Goal: Task Accomplishment & Management: Complete application form

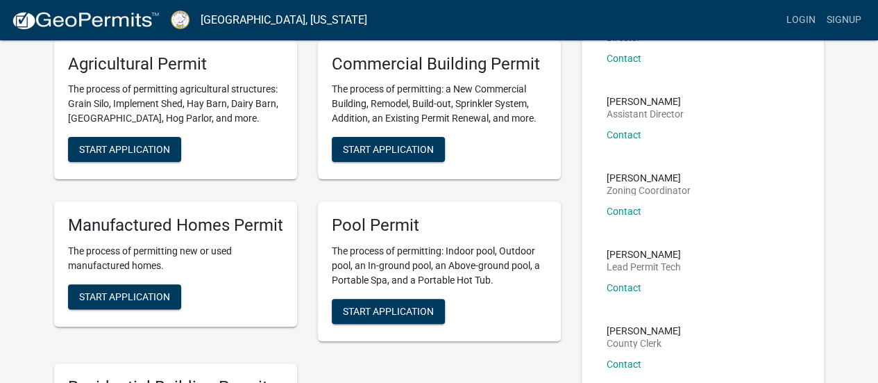
scroll to position [208, 0]
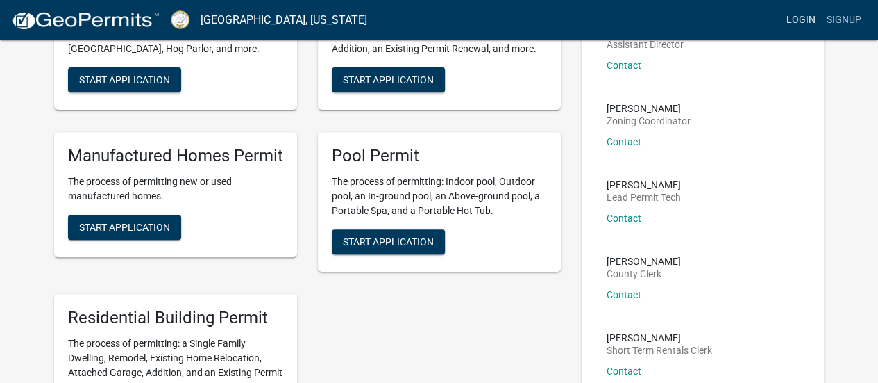
click at [807, 16] on link "Login" at bounding box center [801, 20] width 40 height 26
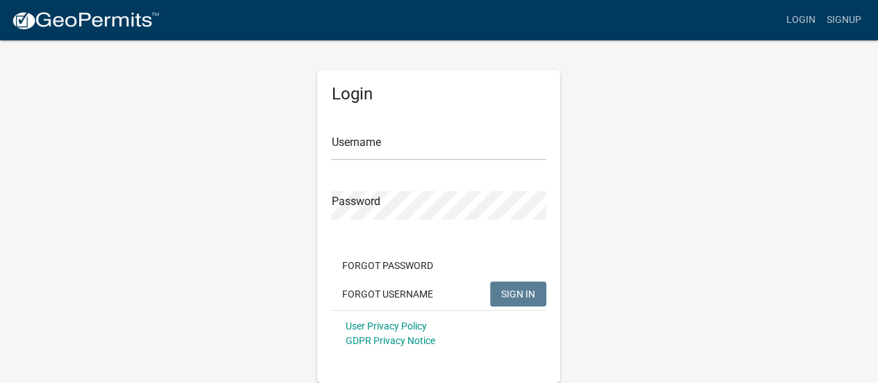
scroll to position [1, 0]
click at [437, 149] on input "Username" at bounding box center [438, 147] width 215 height 28
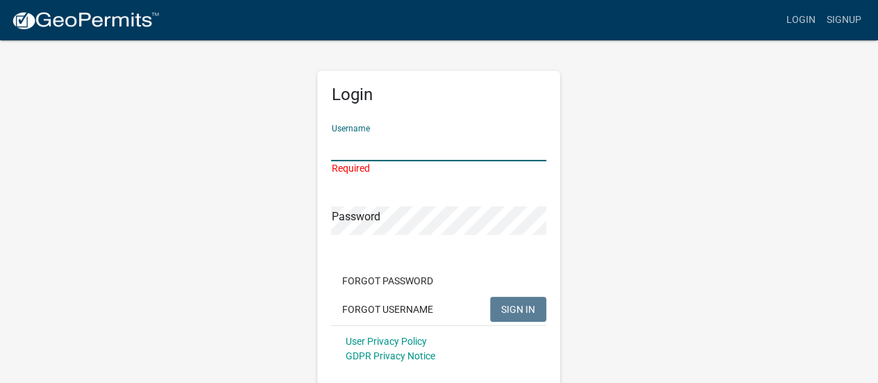
click at [427, 145] on input "Username" at bounding box center [438, 147] width 215 height 28
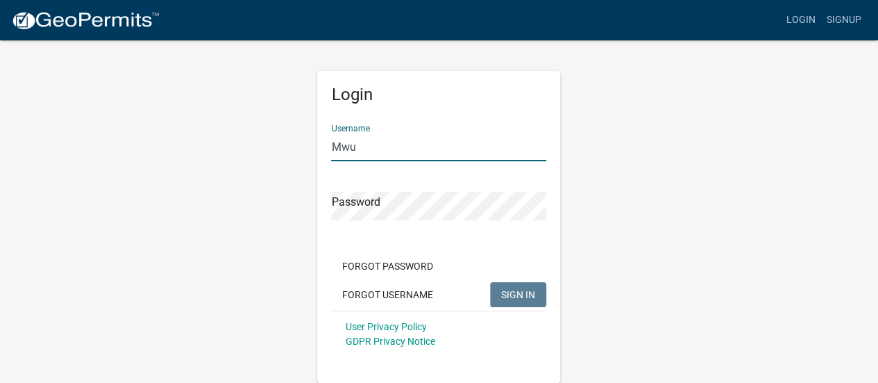
type input "Mwu"
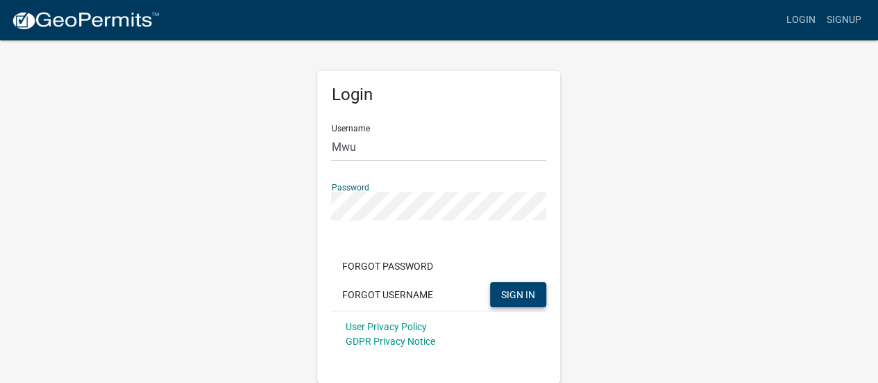
click at [528, 301] on button "SIGN IN" at bounding box center [518, 294] width 56 height 25
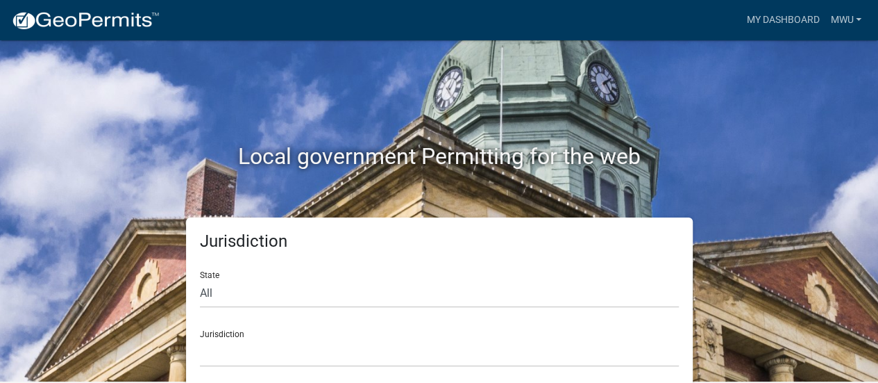
scroll to position [11, 0]
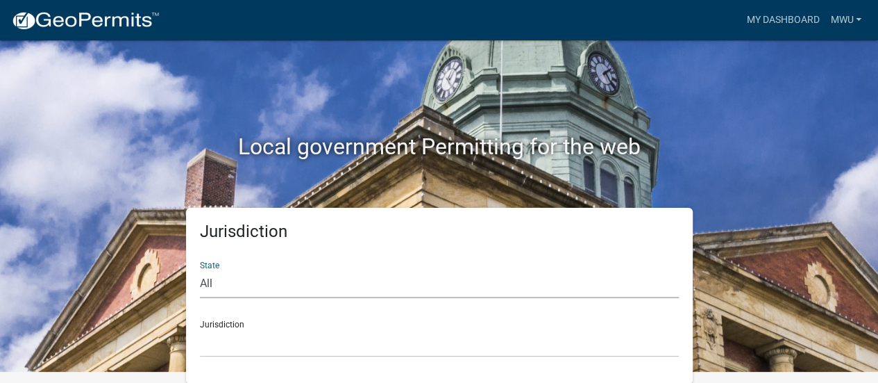
click at [225, 284] on select "All [US_STATE] [US_STATE] [US_STATE] [US_STATE] [US_STATE] [US_STATE] [US_STATE…" at bounding box center [439, 283] width 479 height 28
select select "[US_STATE]"
click at [200, 269] on select "All [US_STATE] [US_STATE] [US_STATE] [US_STATE] [US_STATE] [US_STATE] [US_STATE…" at bounding box center [439, 283] width 479 height 28
click at [354, 329] on select "[GEOGRAPHIC_DATA], [US_STATE][PERSON_NAME][GEOGRAPHIC_DATA], [US_STATE][PERSON_…" at bounding box center [439, 342] width 479 height 28
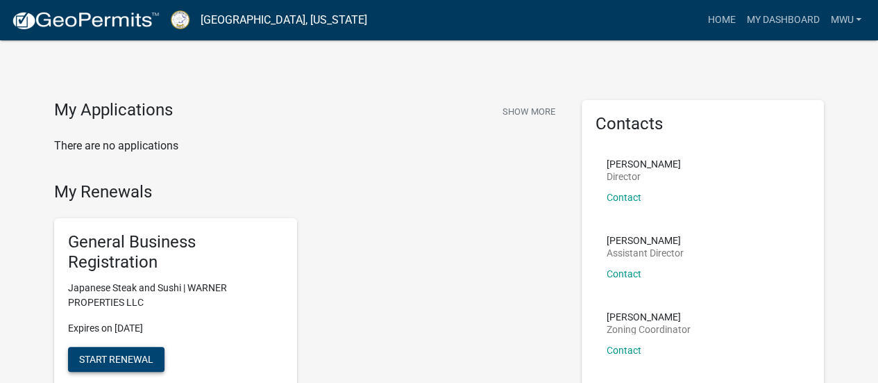
click at [156, 351] on button "Start Renewal" at bounding box center [116, 358] width 97 height 25
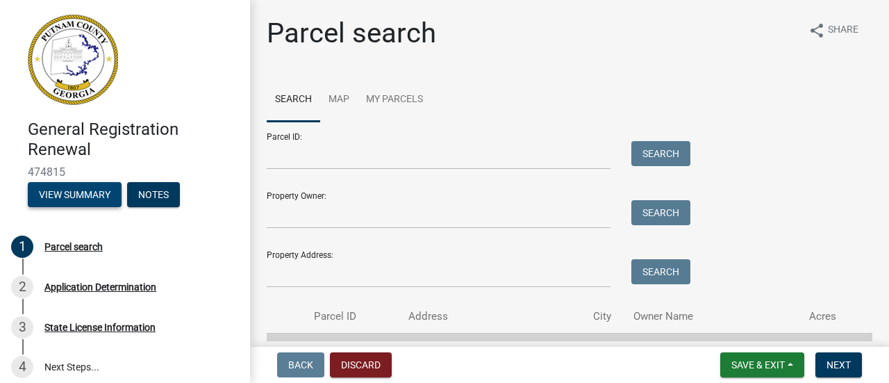
click at [69, 187] on button "View Summary" at bounding box center [75, 194] width 94 height 25
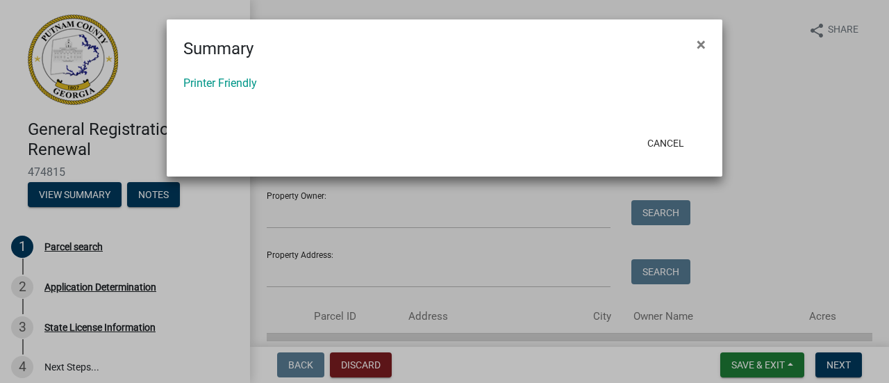
click at [71, 196] on ngb-modal-window "Summary × Printer Friendly Cancel" at bounding box center [444, 191] width 889 height 383
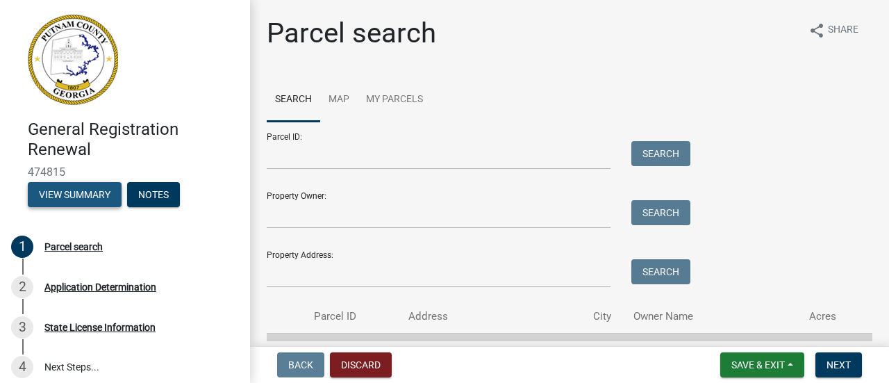
click at [71, 196] on button "View Summary" at bounding box center [75, 194] width 94 height 25
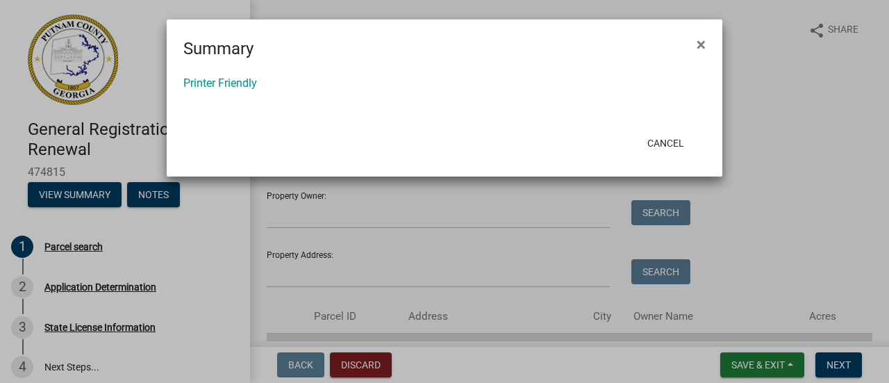
click at [71, 196] on ngb-modal-window "Summary × Printer Friendly Cancel" at bounding box center [444, 191] width 889 height 383
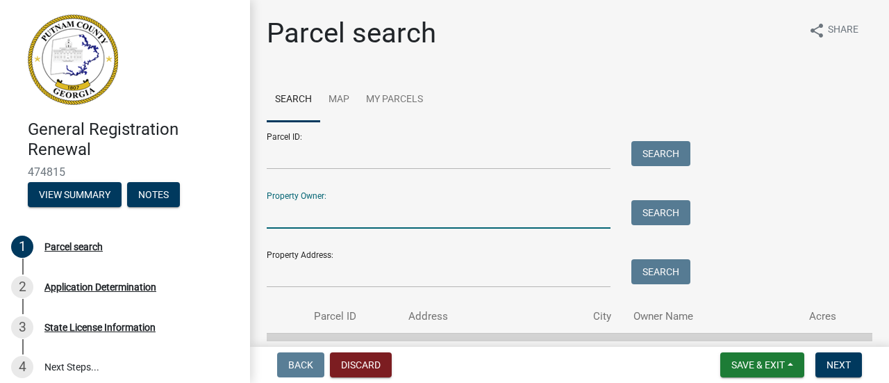
click at [314, 206] on input "Property Owner:" at bounding box center [439, 214] width 344 height 28
click at [315, 270] on input "Property Address:" at bounding box center [439, 273] width 344 height 28
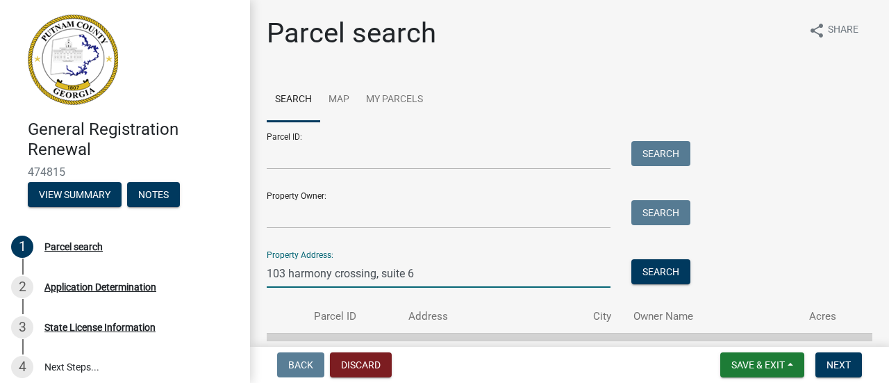
type input "103 harmony crossing, suite 6"
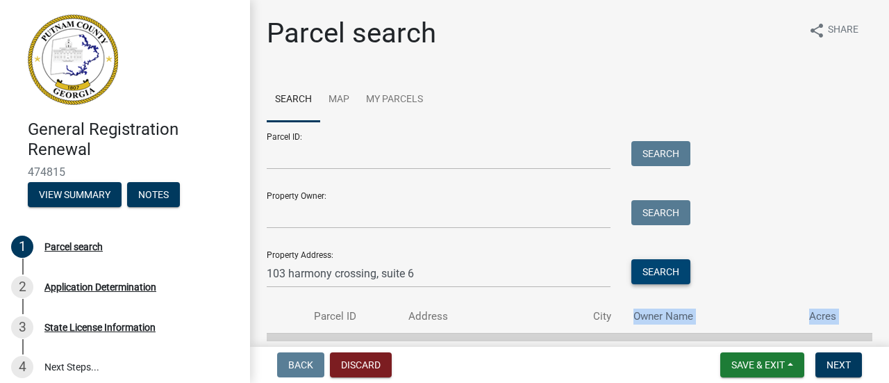
scroll to position [6, 0]
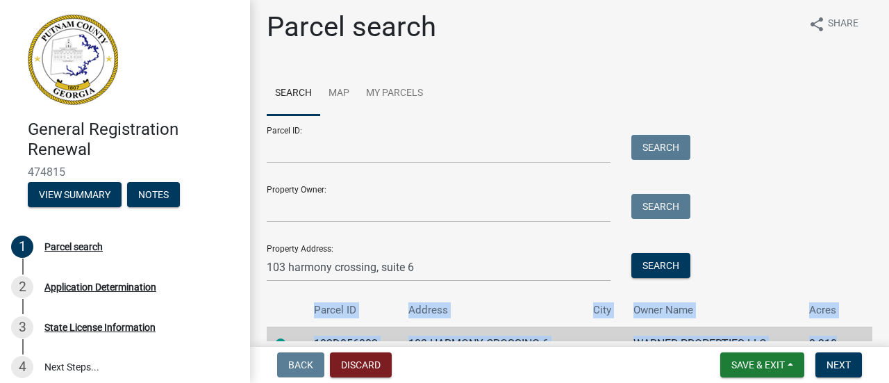
drag, startPoint x: 622, startPoint y: 325, endPoint x: 666, endPoint y: 244, distance: 92.3
click at [657, 262] on wm-app "General Registration Renewal 474815 View Summary Notes 1 Parcel search 2 Applic…" at bounding box center [444, 191] width 889 height 383
click at [666, 263] on button "Search" at bounding box center [660, 265] width 59 height 25
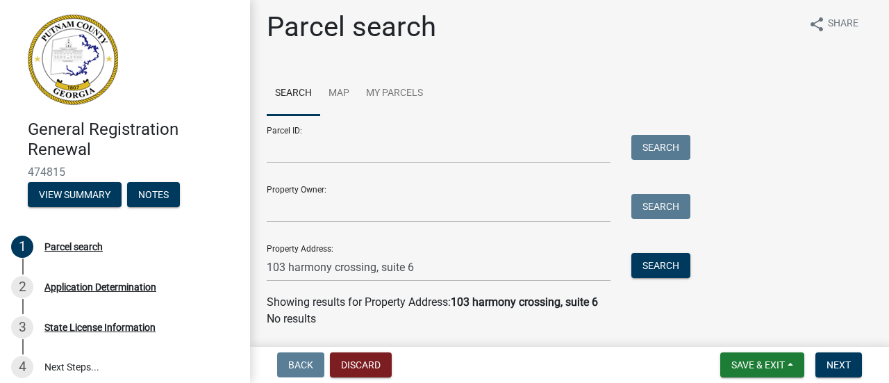
click at [751, 195] on div "Parcel ID: Search Property Owner: Search Property Address: [STREET_ADDRESS] Sea…" at bounding box center [569, 198] width 605 height 166
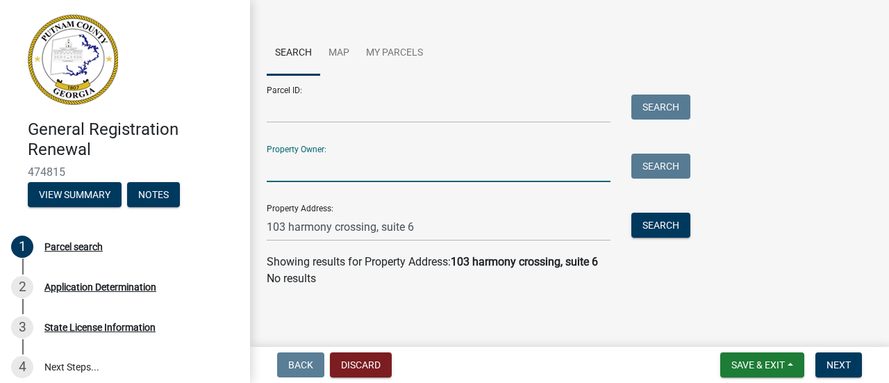
click at [364, 167] on input "Property Owner:" at bounding box center [439, 167] width 344 height 28
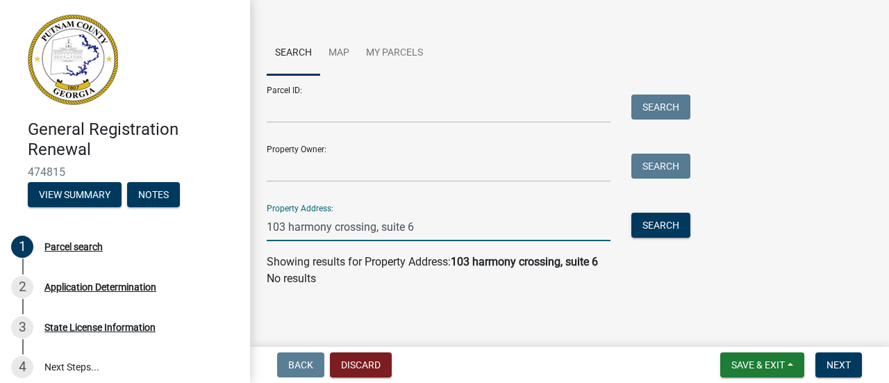
drag, startPoint x: 415, startPoint y: 227, endPoint x: 0, endPoint y: 199, distance: 416.2
click at [0, 199] on div "General Registration Renewal 474815 View Summary Notes 1 Parcel search 2 Applic…" at bounding box center [444, 191] width 889 height 383
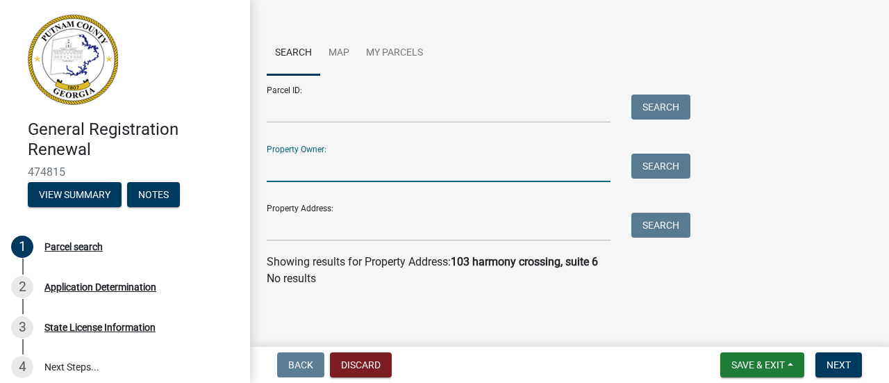
click at [304, 163] on input "Property Owner:" at bounding box center [439, 167] width 344 height 28
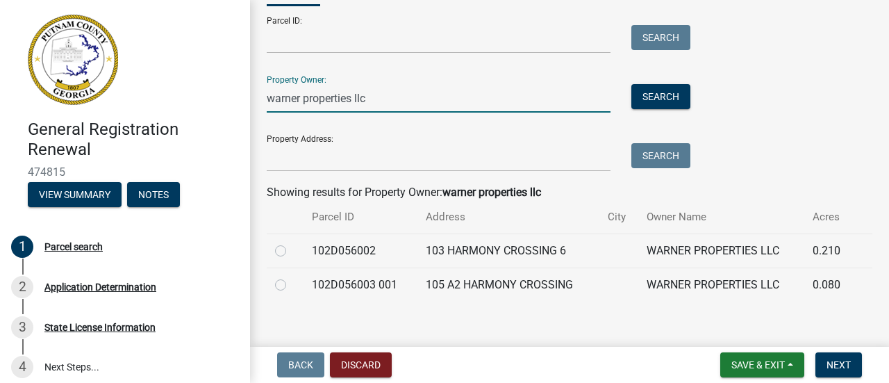
scroll to position [130, 0]
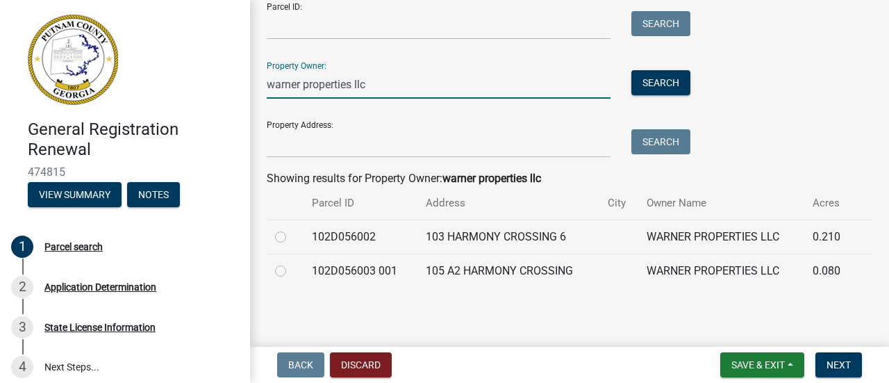
type input "warner properties llc"
click at [483, 242] on td "103 HARMONY CROSSING 6" at bounding box center [508, 236] width 182 height 34
click at [501, 277] on td "105 A2 HARMONY CROSSING" at bounding box center [508, 270] width 182 height 34
click at [510, 245] on td "103 HARMONY CROSSING 6" at bounding box center [508, 236] width 182 height 34
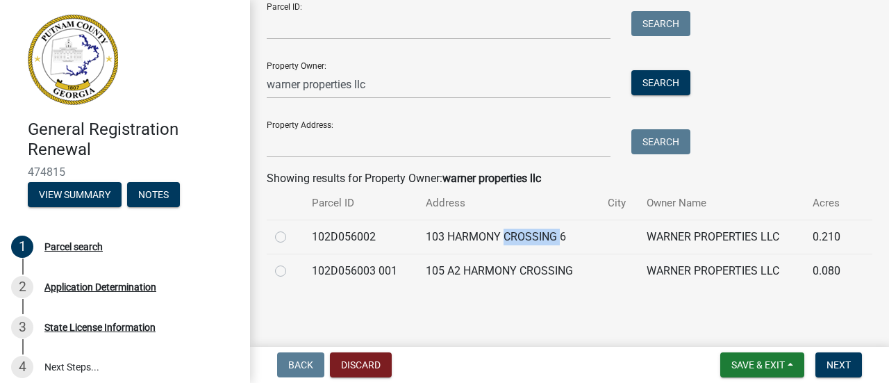
click at [510, 245] on td "103 HARMONY CROSSING 6" at bounding box center [508, 236] width 182 height 34
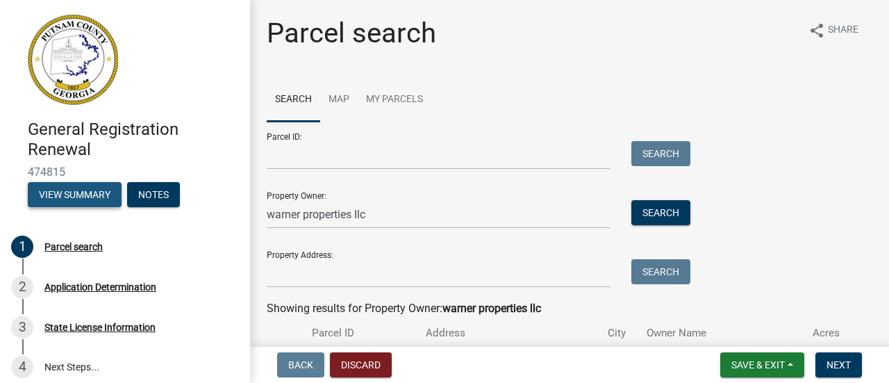
click at [67, 192] on button "View Summary" at bounding box center [75, 194] width 94 height 25
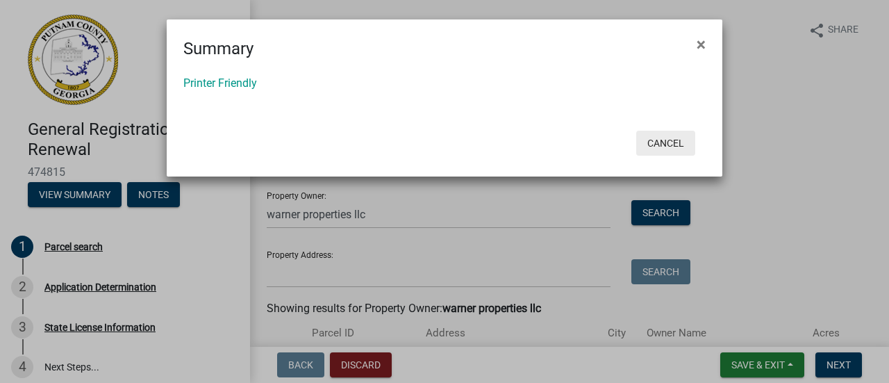
click at [669, 142] on button "Cancel" at bounding box center [665, 143] width 59 height 25
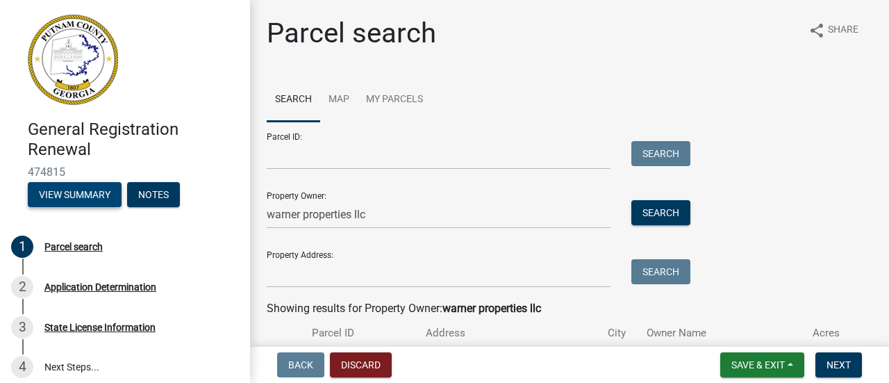
scroll to position [130, 0]
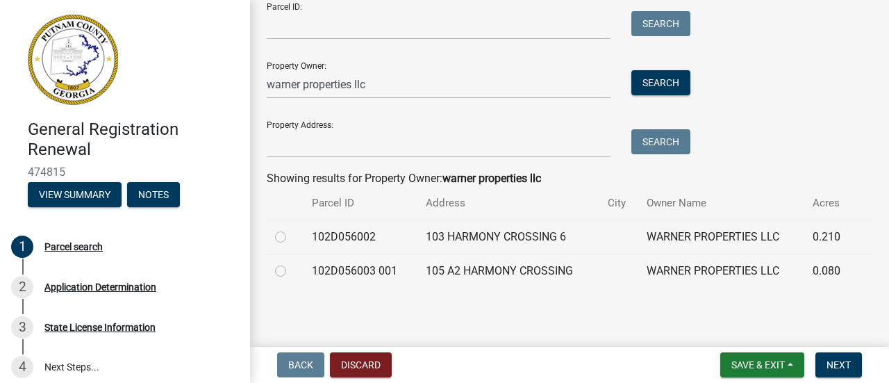
click at [441, 319] on main "Parcel search share Share Search Map My Parcels Parcel ID: Search Property Owne…" at bounding box center [569, 170] width 639 height 341
click at [62, 248] on div "Parcel search" at bounding box center [73, 247] width 58 height 10
click at [831, 365] on span "Next" at bounding box center [838, 364] width 24 height 11
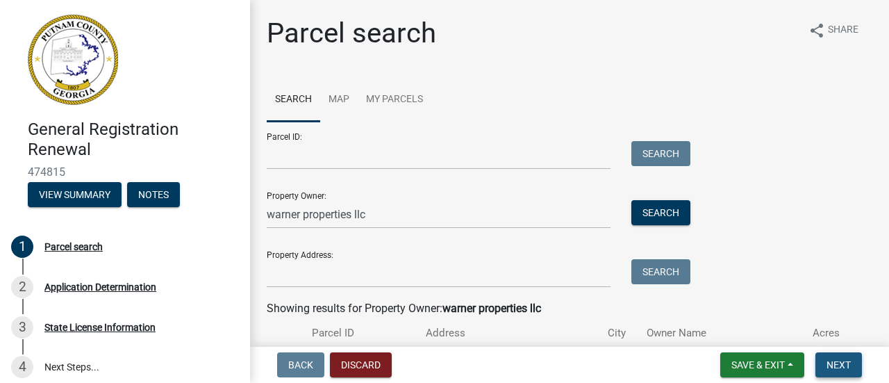
click at [839, 362] on span "Next" at bounding box center [838, 364] width 24 height 11
click at [838, 362] on span "Next" at bounding box center [838, 364] width 24 height 11
click at [837, 361] on span "Next" at bounding box center [838, 364] width 24 height 11
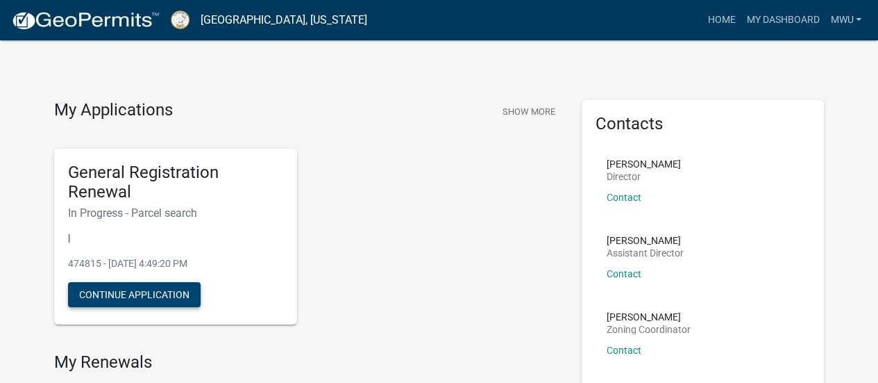
click at [169, 302] on button "Continue Application" at bounding box center [134, 294] width 133 height 25
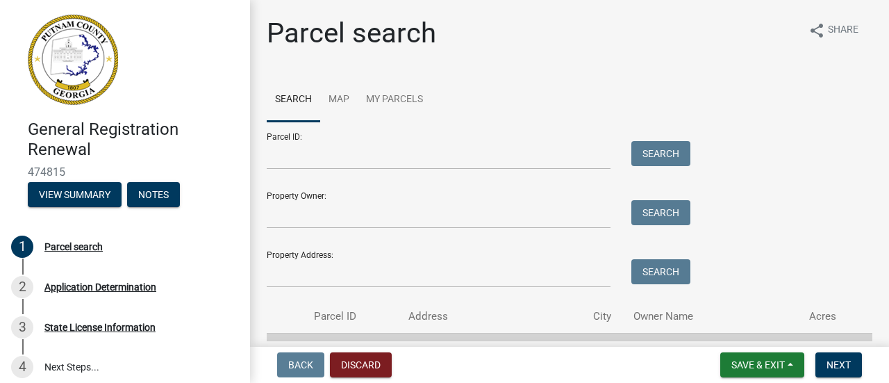
scroll to position [79, 0]
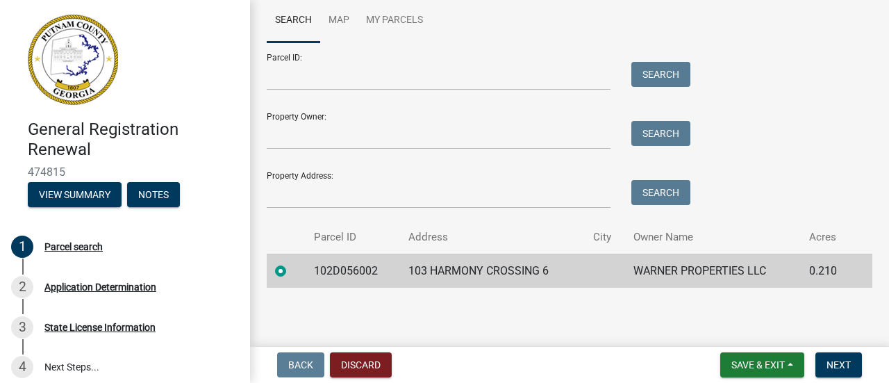
click at [565, 271] on td "103 HARMONY CROSSING 6" at bounding box center [492, 270] width 184 height 34
click at [848, 371] on button "Next" at bounding box center [838, 364] width 47 height 25
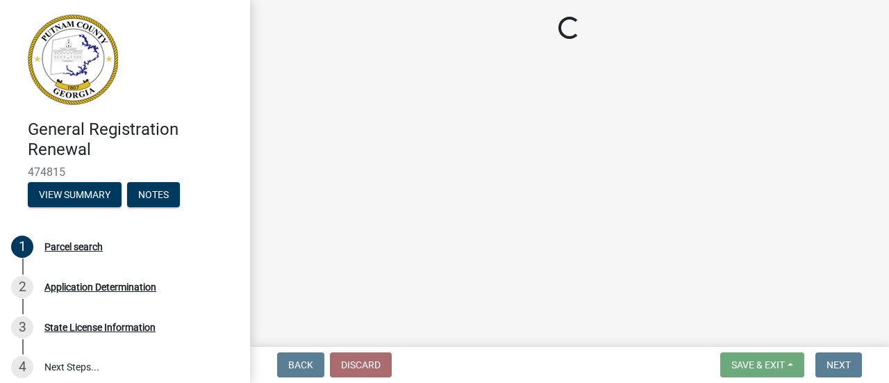
select select "GA"
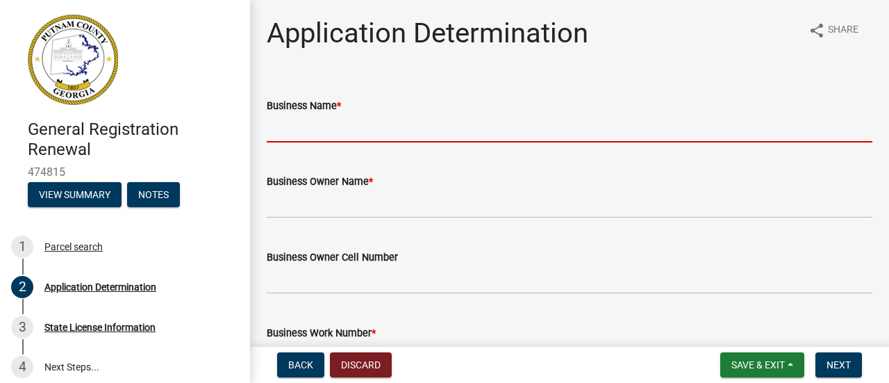
click at [375, 121] on input "Business Name *" at bounding box center [569, 128] width 605 height 28
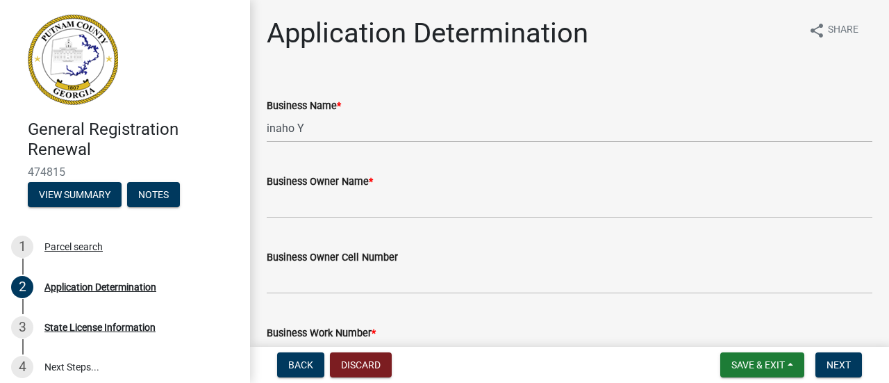
click at [340, 106] on span "*" at bounding box center [339, 106] width 4 height 12
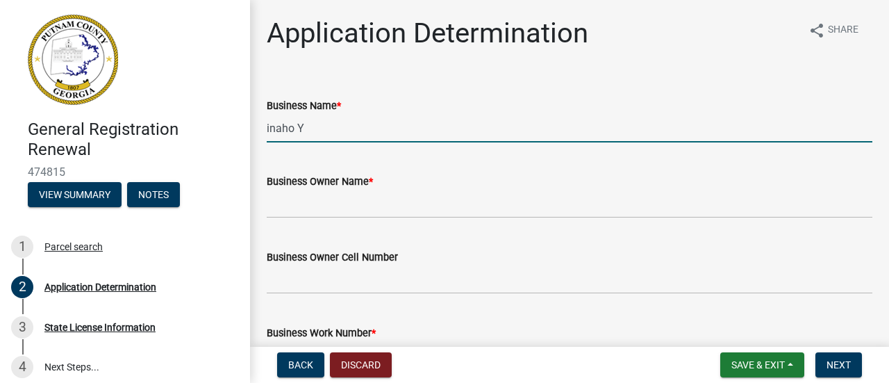
click at [340, 114] on input "inaho Y" at bounding box center [569, 128] width 605 height 28
click at [341, 102] on span "*" at bounding box center [339, 106] width 4 height 12
click at [342, 114] on input "inaho Y" at bounding box center [569, 128] width 605 height 28
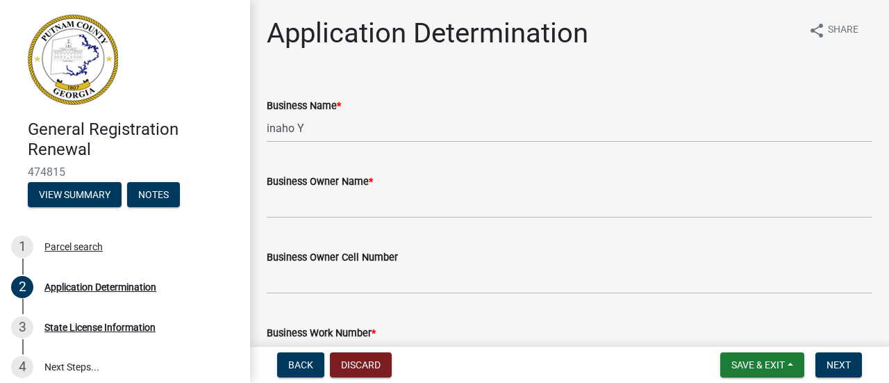
click at [341, 102] on span "*" at bounding box center [339, 106] width 4 height 12
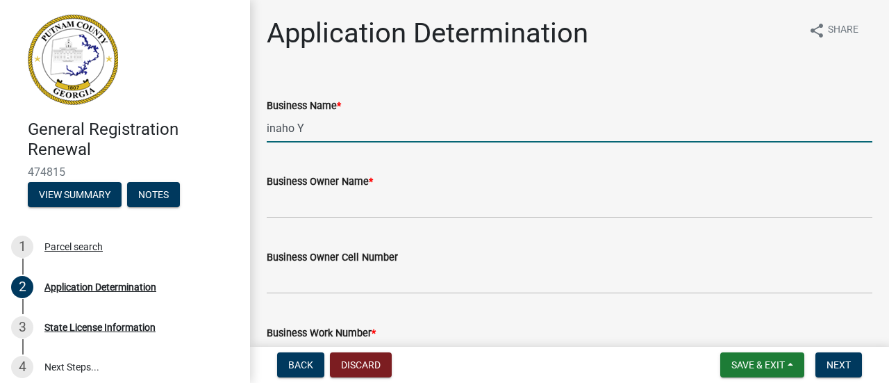
click at [342, 114] on input "inaho Y" at bounding box center [569, 128] width 605 height 28
type input "i"
type input "Inaho Yakata LLC"
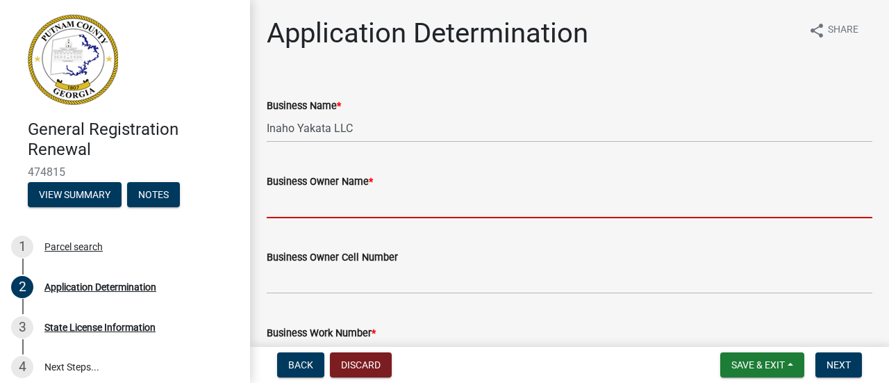
click at [442, 199] on input "Business Owner Name *" at bounding box center [569, 204] width 605 height 28
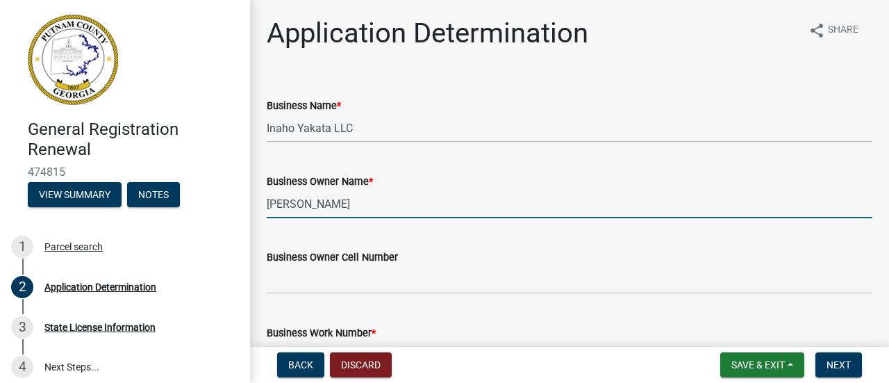
type input "[PERSON_NAME]"
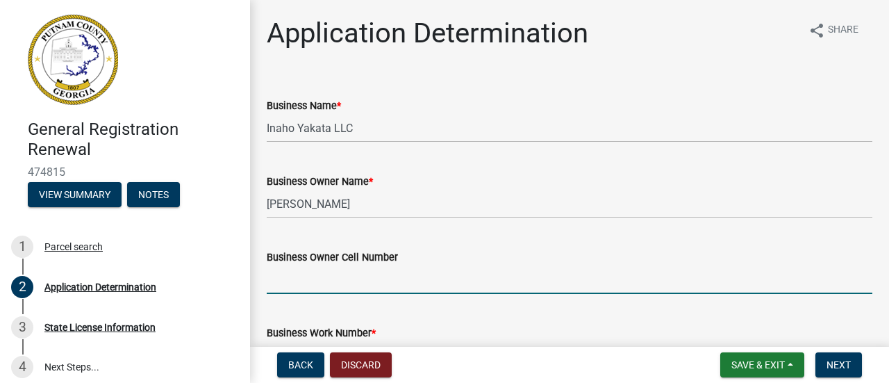
click at [374, 290] on input "Business Owner Cell Number" at bounding box center [569, 279] width 605 height 28
type input "[PHONE_NUMBER]"
click at [453, 315] on div "Business Work Number *" at bounding box center [569, 337] width 605 height 65
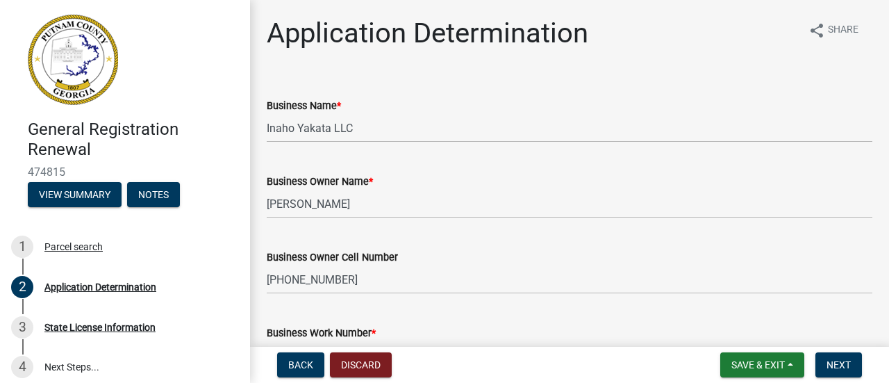
scroll to position [69, 0]
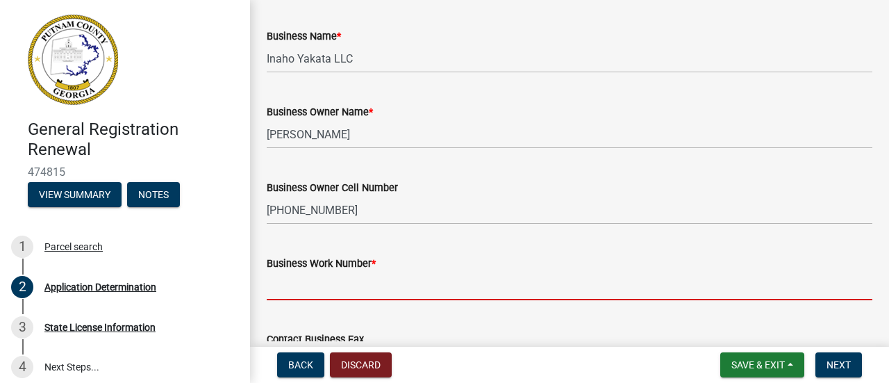
click at [380, 288] on input "Business Work Number *" at bounding box center [569, 285] width 605 height 28
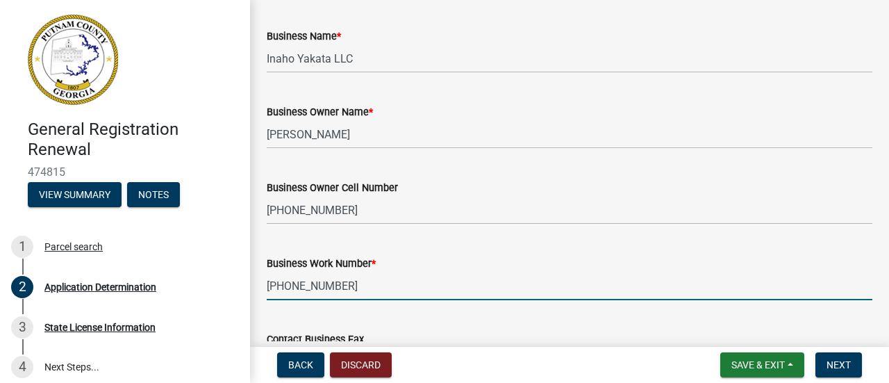
type input "[PHONE_NUMBER]"
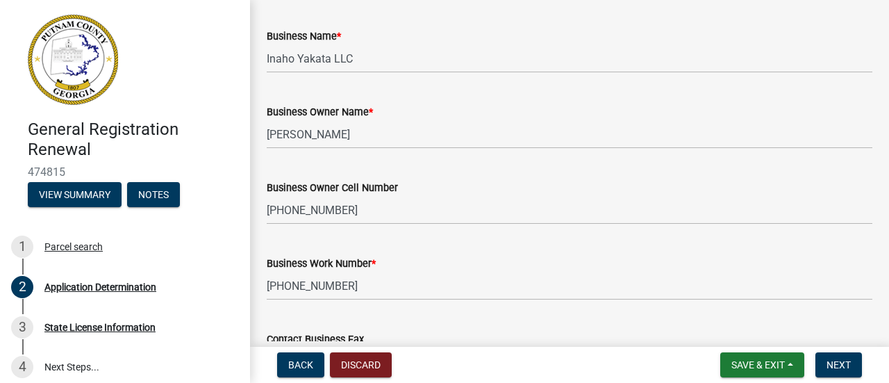
click at [389, 301] on wm-data-entity-input "Business Work Number * [PHONE_NUMBER]" at bounding box center [569, 273] width 605 height 76
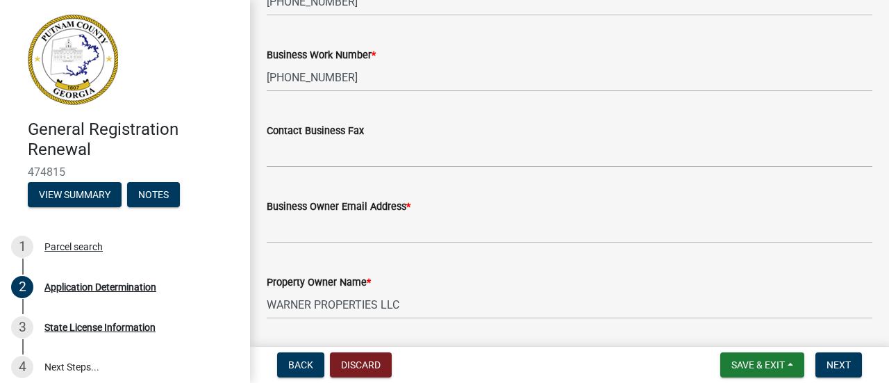
scroll to position [347, 0]
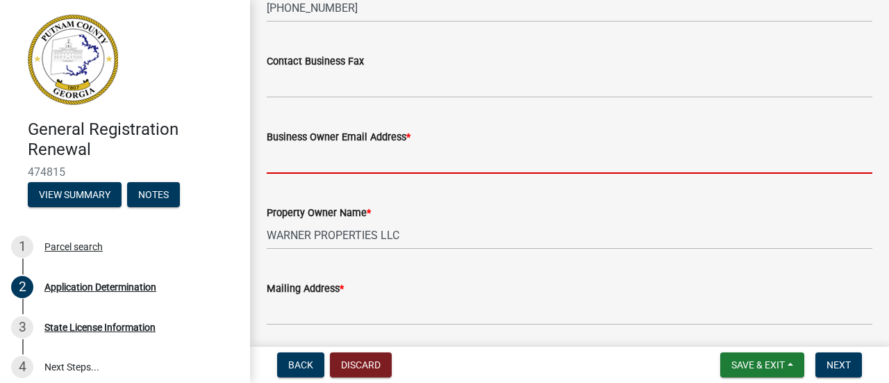
click at [351, 162] on input "Business Owner Email Address *" at bounding box center [569, 159] width 605 height 28
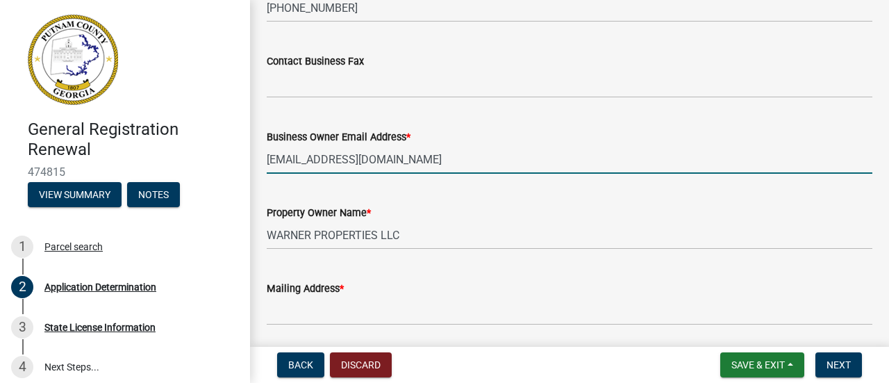
type input "[EMAIL_ADDRESS][DOMAIN_NAME]"
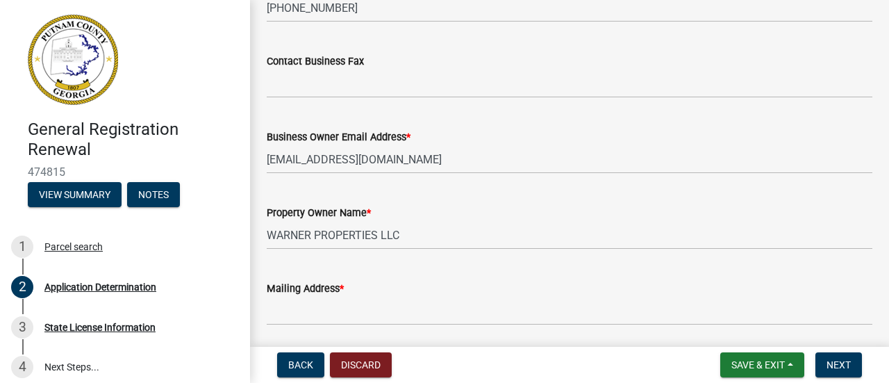
click at [468, 210] on div "Property Owner Name *" at bounding box center [569, 212] width 605 height 17
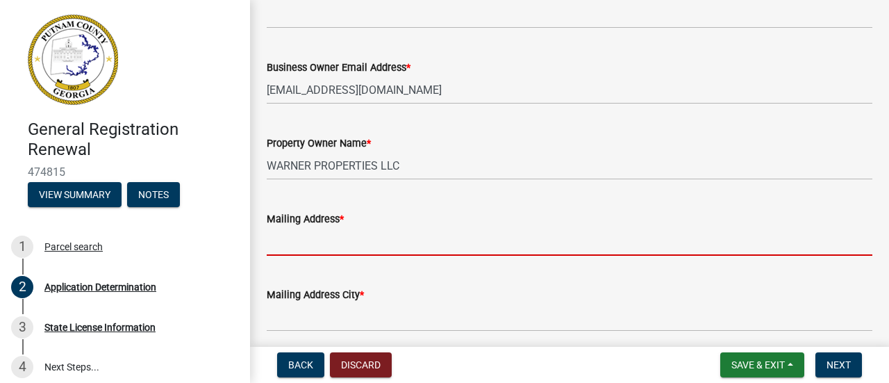
click at [367, 244] on input "Mailing Address *" at bounding box center [569, 241] width 605 height 28
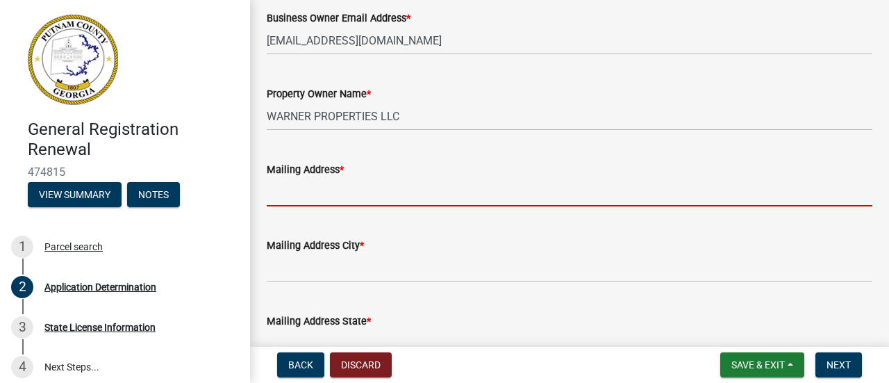
scroll to position [505, 0]
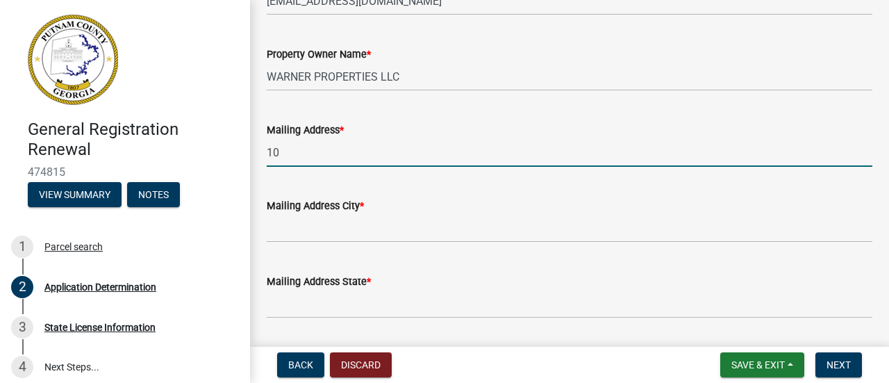
type input "1"
type input "[STREET_ADDRESS]"
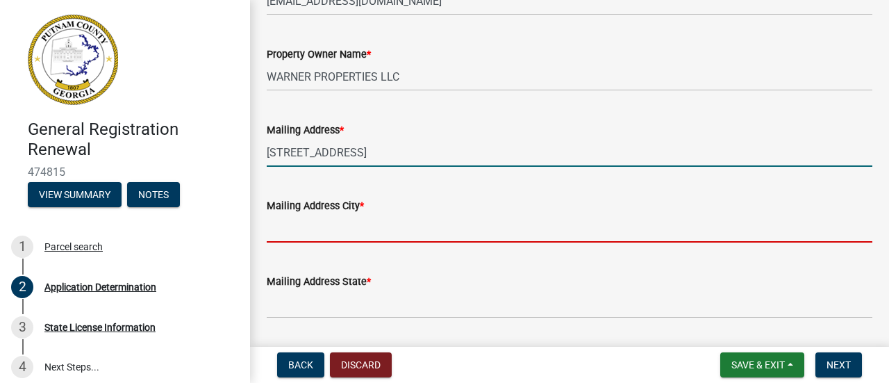
click at [380, 233] on input "Mailing Address City *" at bounding box center [569, 228] width 605 height 28
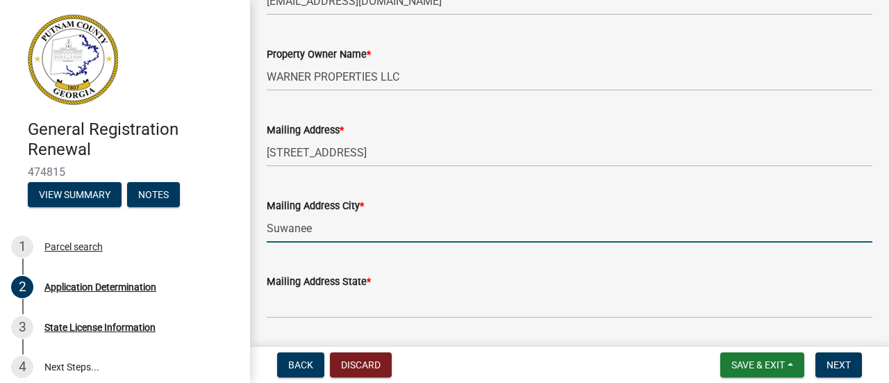
type input "Suwanee"
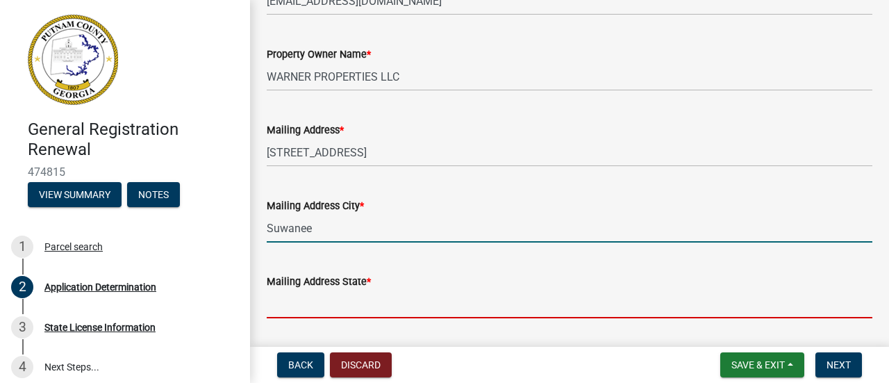
click at [360, 308] on input "Mailing Address State *" at bounding box center [569, 304] width 605 height 28
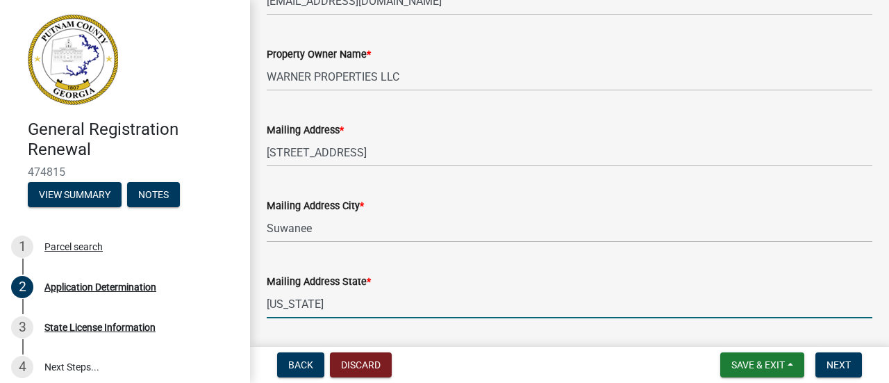
type input "[US_STATE]"
click at [472, 281] on div "Mailing Address State *" at bounding box center [569, 281] width 605 height 17
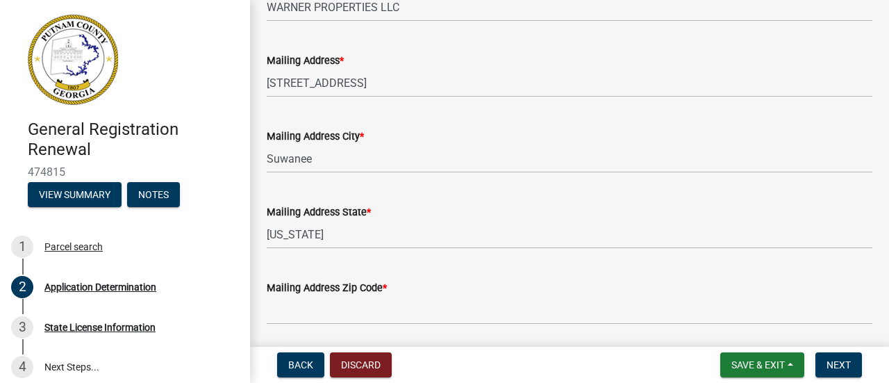
scroll to position [644, 0]
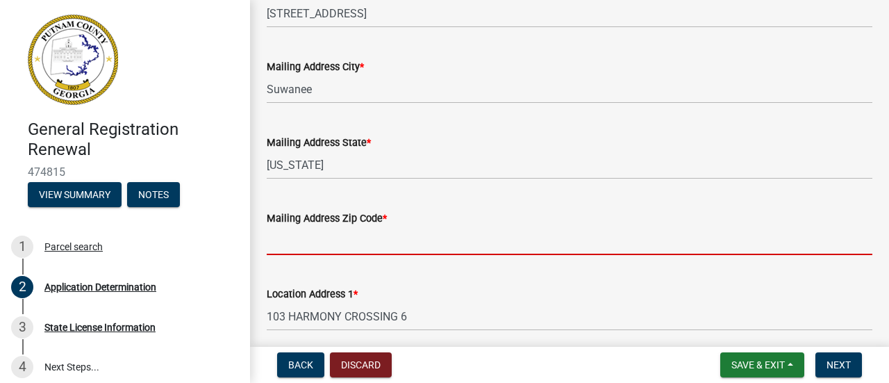
click at [402, 240] on input "Mailing Address Zip Code *" at bounding box center [569, 240] width 605 height 28
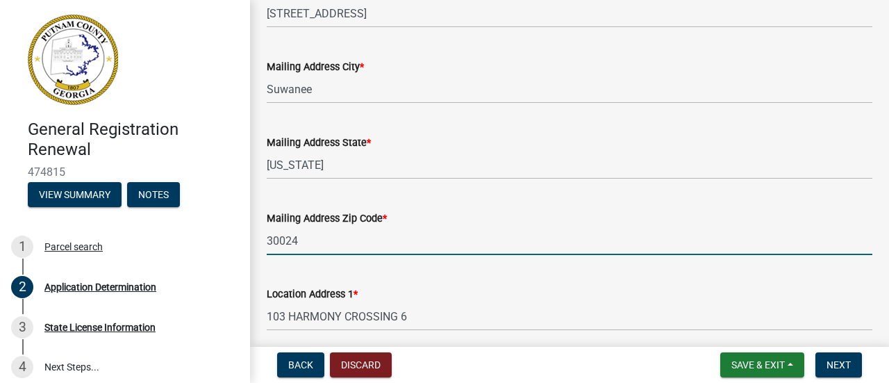
type input "30024"
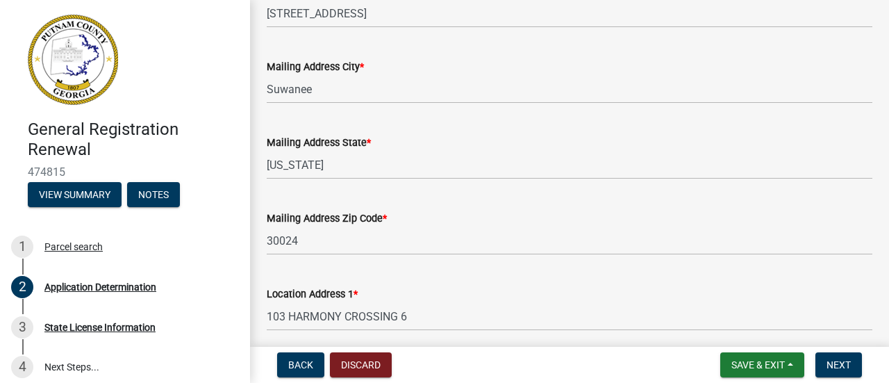
click at [418, 277] on div "Location Address 1 * [GEOGRAPHIC_DATA] 6" at bounding box center [569, 298] width 605 height 65
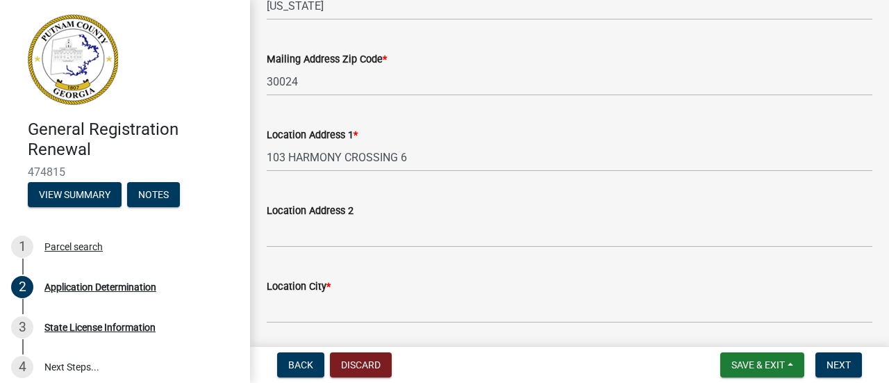
scroll to position [837, 0]
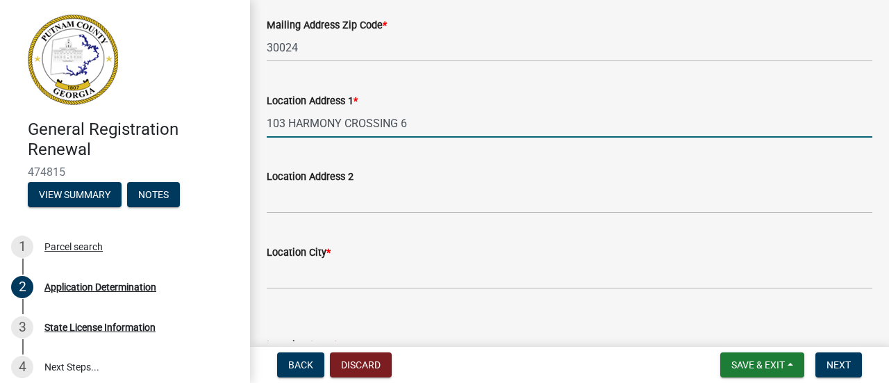
click at [411, 124] on input "103 HARMONY CROSSING 6" at bounding box center [569, 123] width 605 height 28
type input "103 HARMONY CROSSING"
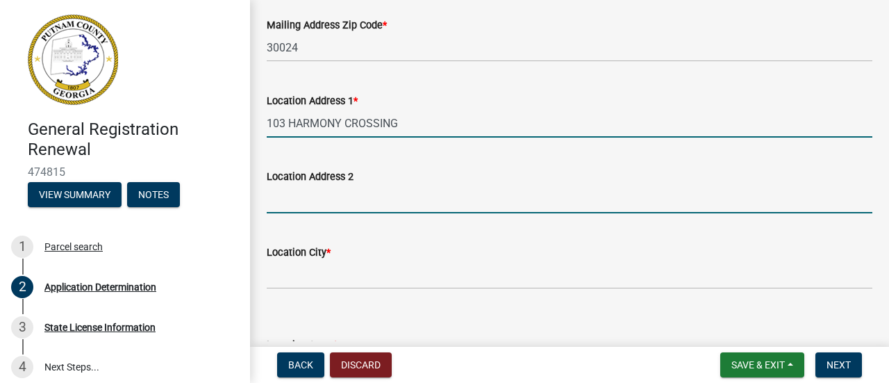
click at [354, 196] on input "Location Address 2" at bounding box center [569, 199] width 605 height 28
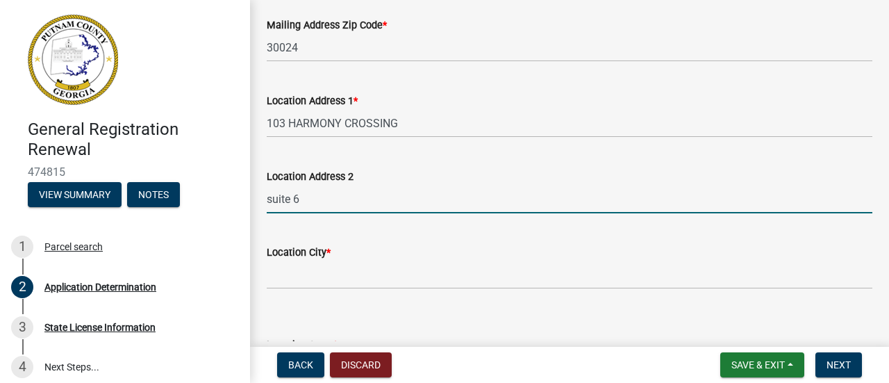
type input "suite 6"
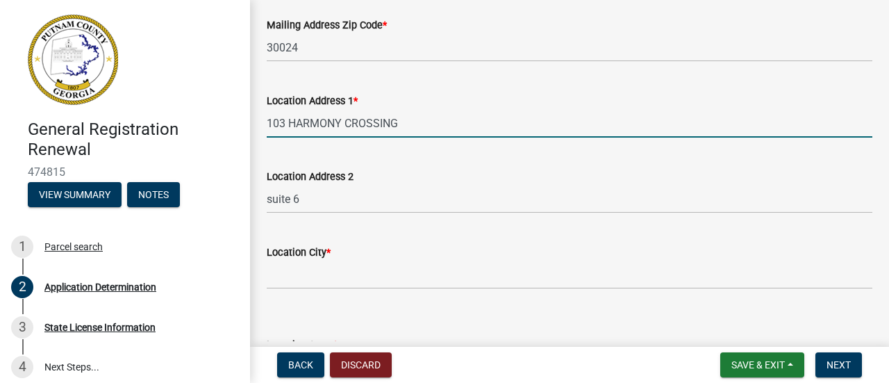
click at [424, 123] on input "103 HARMONY CROSSING" at bounding box center [569, 123] width 605 height 28
type input "103 HARMONY CROSSING , suite 6"
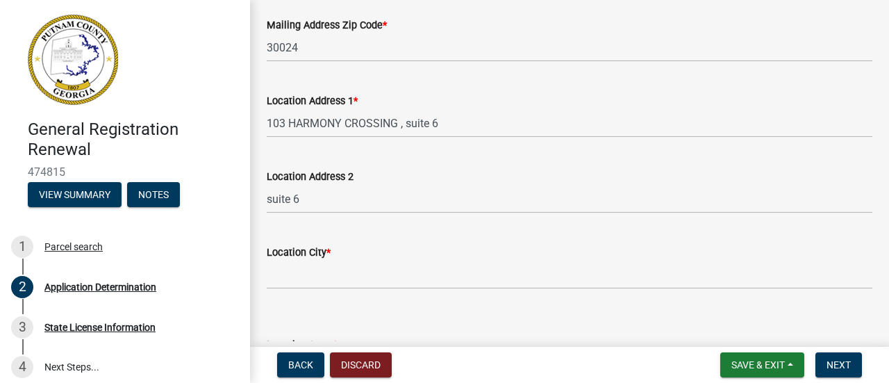
click at [458, 231] on div "Location City *" at bounding box center [569, 256] width 605 height 65
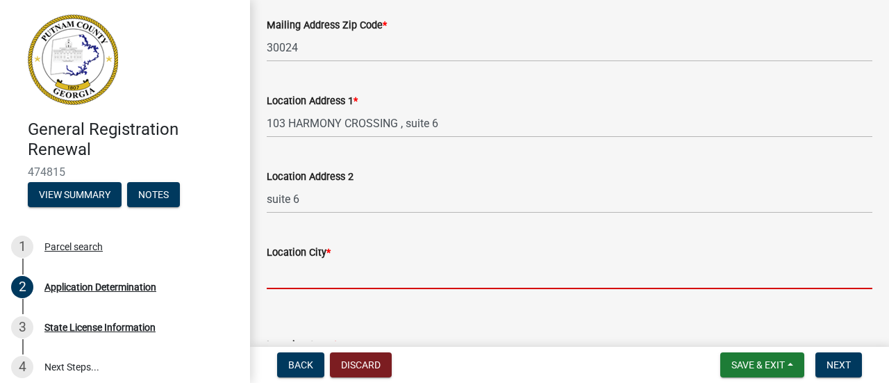
click at [287, 278] on input "Location City *" at bounding box center [569, 274] width 605 height 28
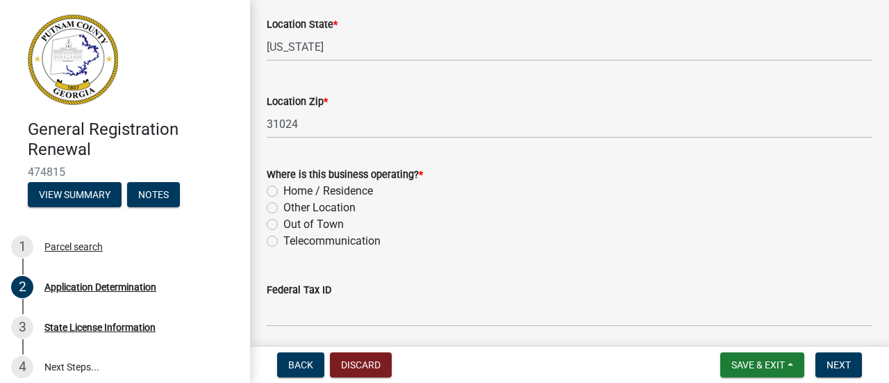
scroll to position [1163, 0]
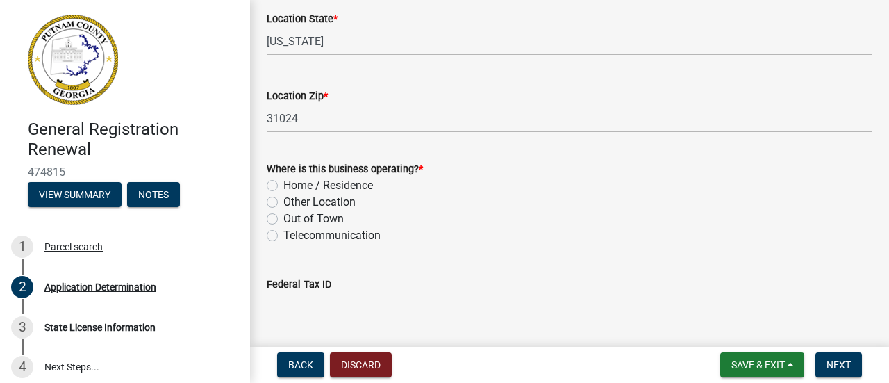
type input "eatonton"
click at [283, 199] on label "Other Location" at bounding box center [319, 202] width 72 height 17
click at [283, 199] on input "Other Location" at bounding box center [287, 198] width 9 height 9
radio input "true"
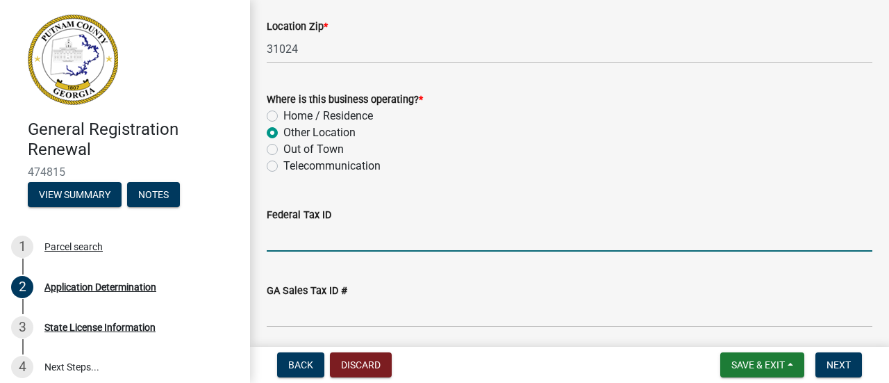
click at [344, 237] on input "Federal Tax ID" at bounding box center [569, 237] width 605 height 28
type input "[PHONE_NUMBER]"
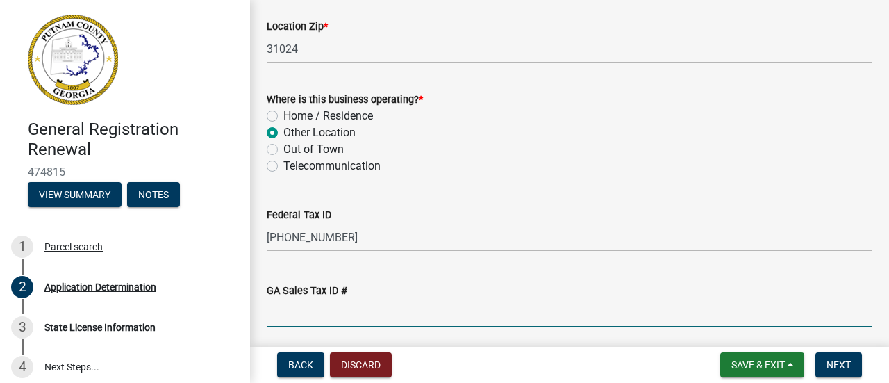
click at [376, 320] on input "GA Sales Tax ID #" at bounding box center [569, 313] width 605 height 28
type input "20227182407"
click at [469, 337] on wm-data-entity-input "GA Sales Tax ID # 20227182407" at bounding box center [569, 300] width 605 height 76
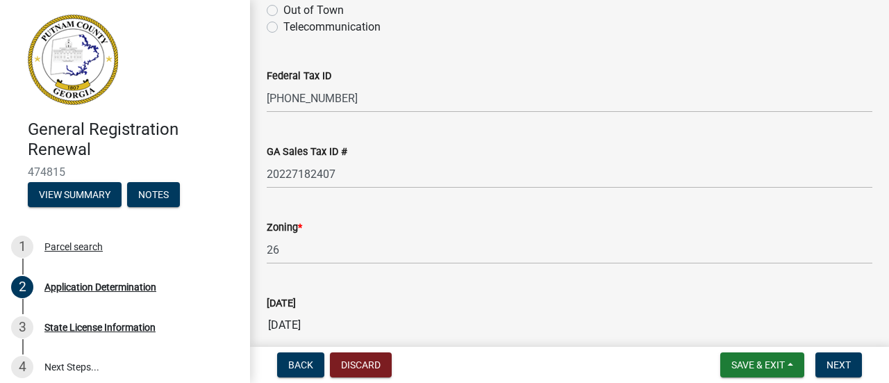
scroll to position [1510, 0]
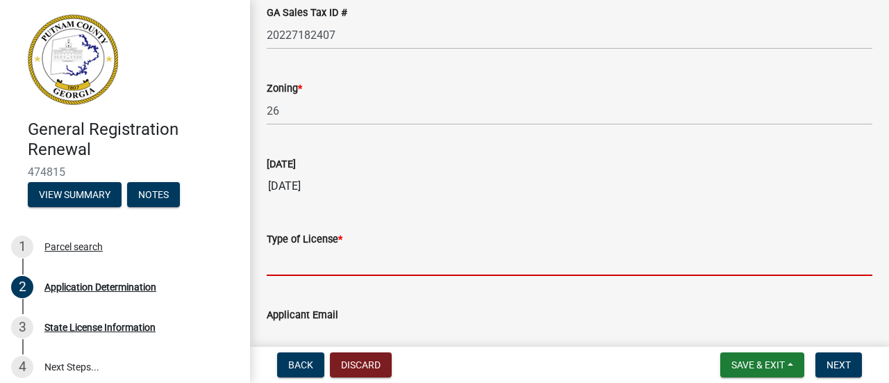
click at [300, 261] on input "Type of License *" at bounding box center [569, 261] width 605 height 28
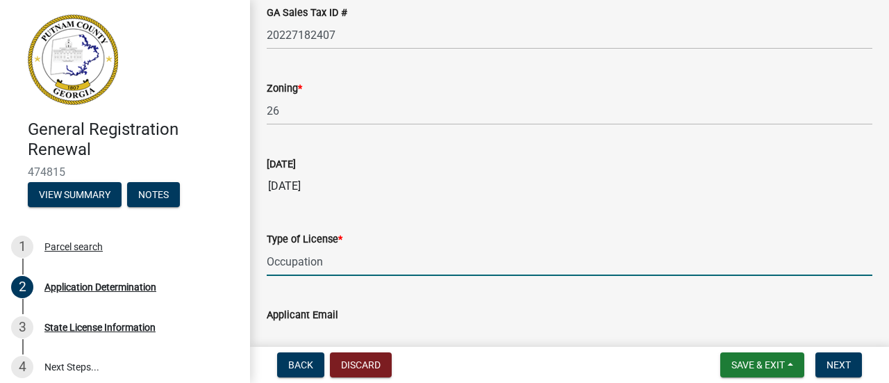
click at [386, 259] on input "Occupation" at bounding box center [569, 261] width 605 height 28
click at [403, 328] on input "Applicant Email" at bounding box center [569, 337] width 605 height 28
click at [372, 268] on input "Occupation" at bounding box center [569, 261] width 605 height 28
type input "Occupation- Restaurant"
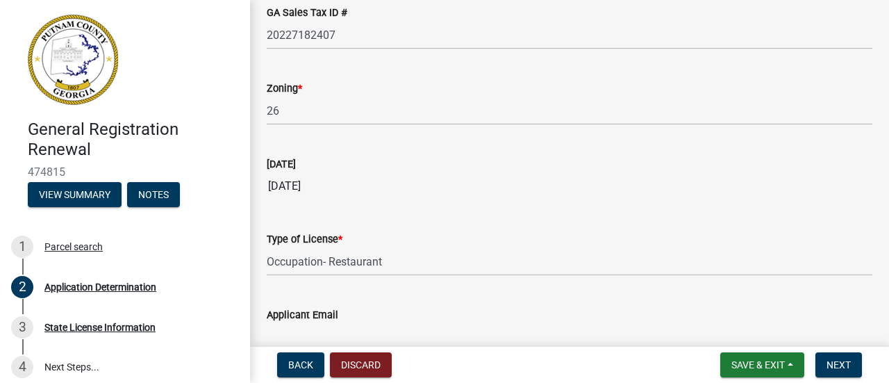
click at [422, 288] on div "Applicant Email" at bounding box center [569, 319] width 605 height 65
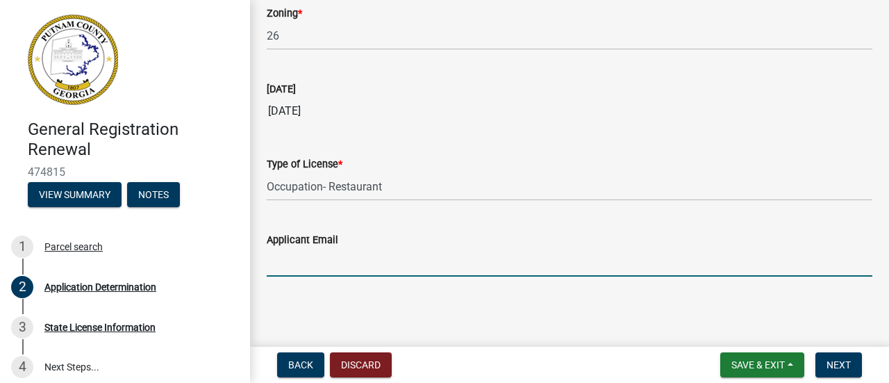
click at [371, 268] on input "Applicant Email" at bounding box center [569, 262] width 605 height 28
type input "d"
type input "[EMAIL_ADDRESS][DOMAIN_NAME]"
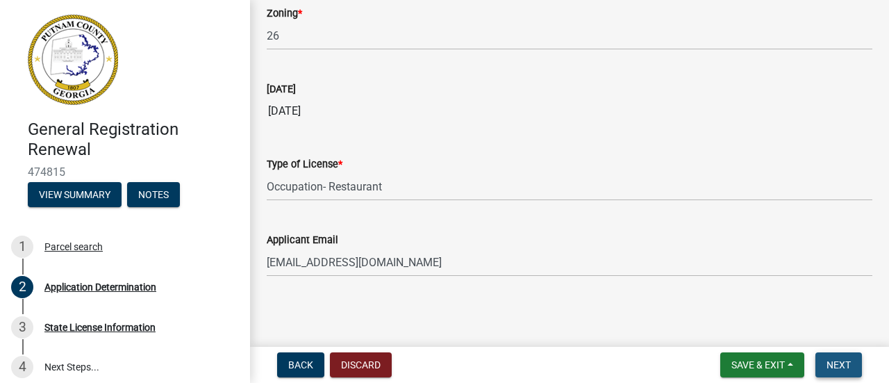
click at [849, 356] on button "Next" at bounding box center [838, 364] width 47 height 25
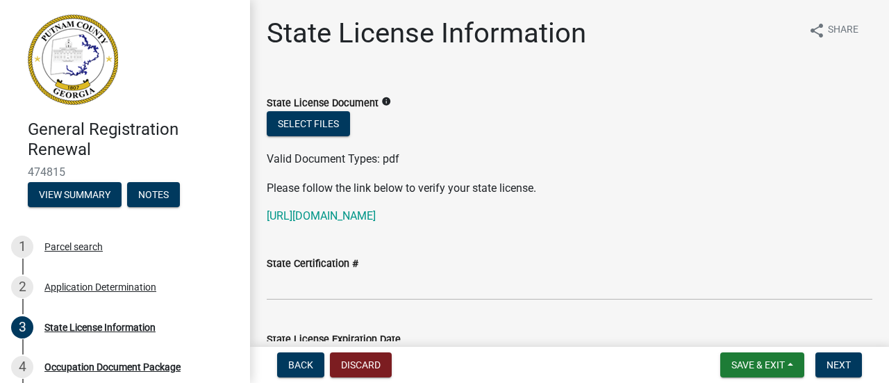
scroll to position [101, 0]
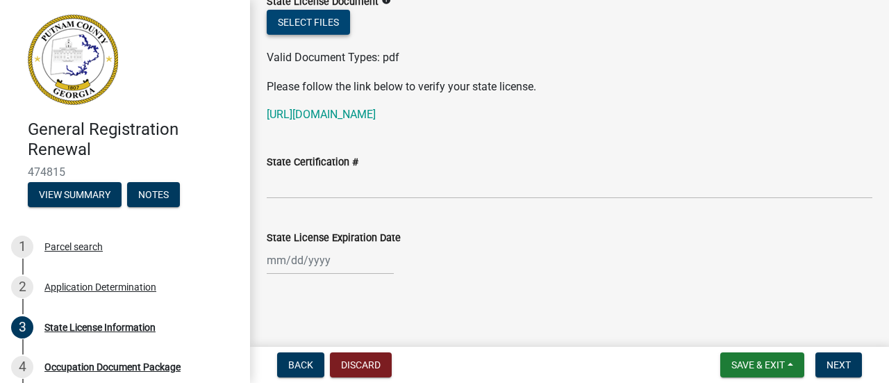
click at [337, 26] on button "Select files" at bounding box center [308, 22] width 83 height 25
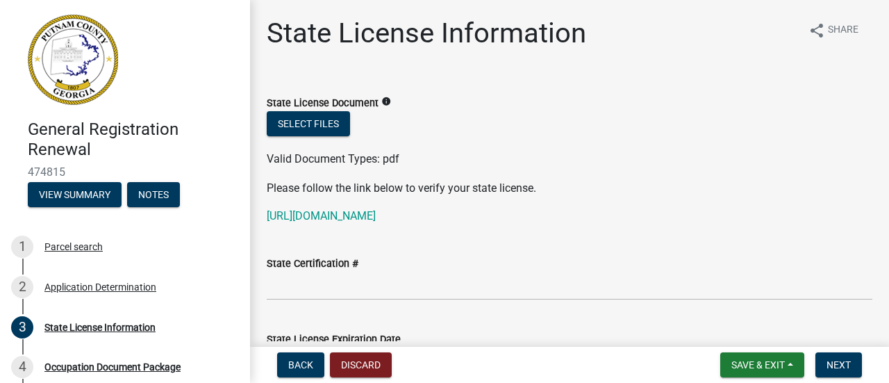
click at [383, 101] on icon "info" at bounding box center [386, 102] width 10 height 10
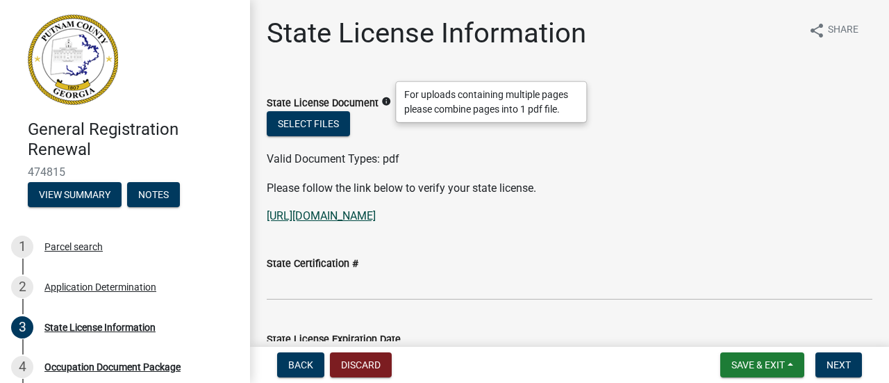
click at [376, 216] on link "[URL][DOMAIN_NAME]" at bounding box center [321, 215] width 109 height 13
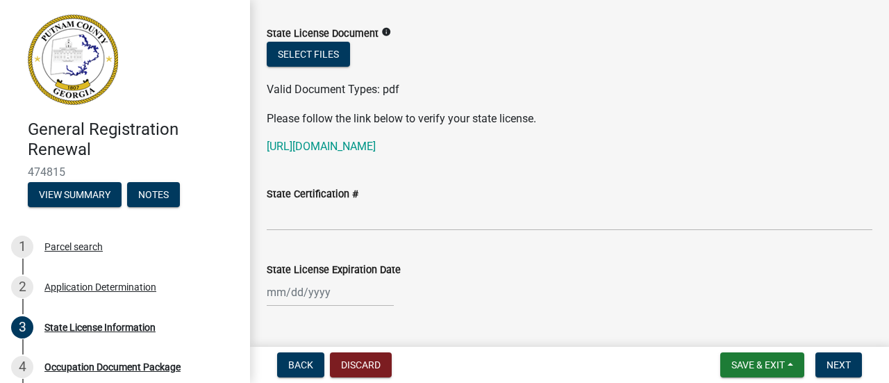
scroll to position [101, 0]
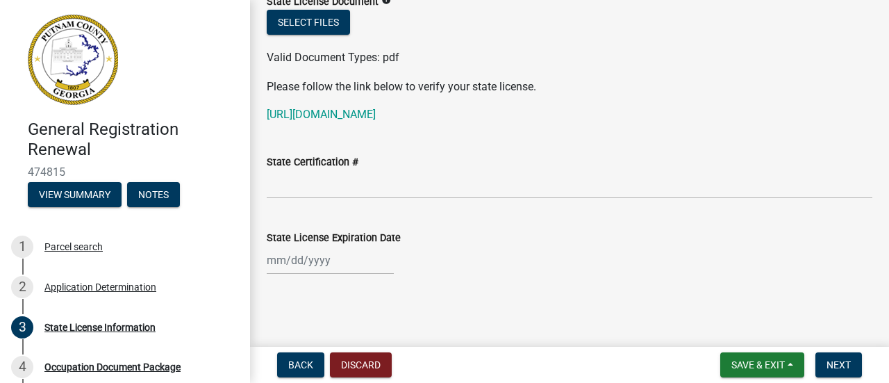
click at [360, 260] on div at bounding box center [330, 260] width 127 height 28
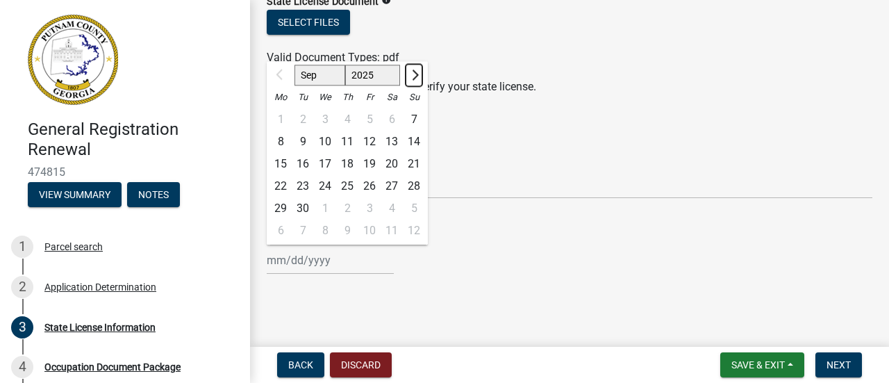
click at [414, 72] on span "Next month" at bounding box center [413, 74] width 10 height 10
select select "12"
click at [322, 208] on div "31" at bounding box center [325, 208] width 22 height 22
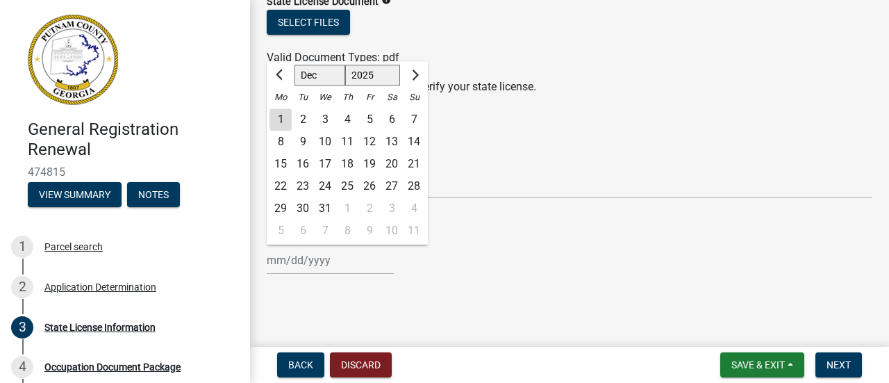
type input "[DATE]"
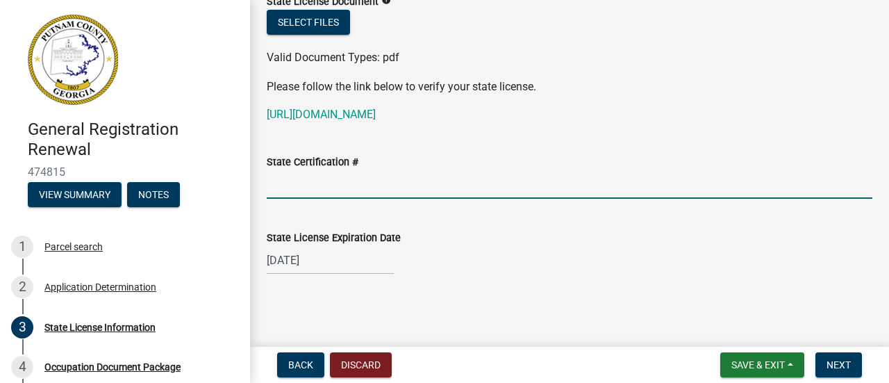
click at [350, 182] on input "State Certification #" at bounding box center [569, 184] width 605 height 28
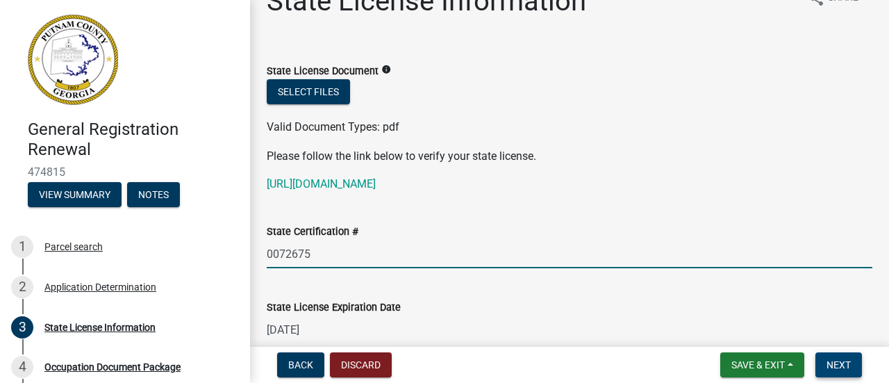
type input "0072675"
click at [832, 363] on span "Next" at bounding box center [838, 364] width 24 height 11
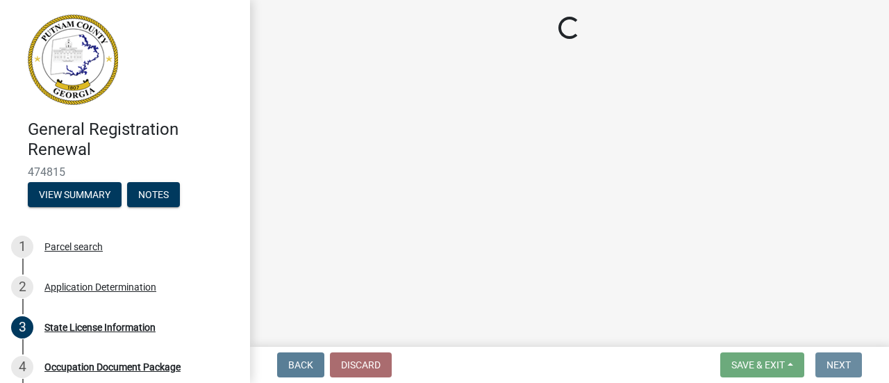
scroll to position [0, 0]
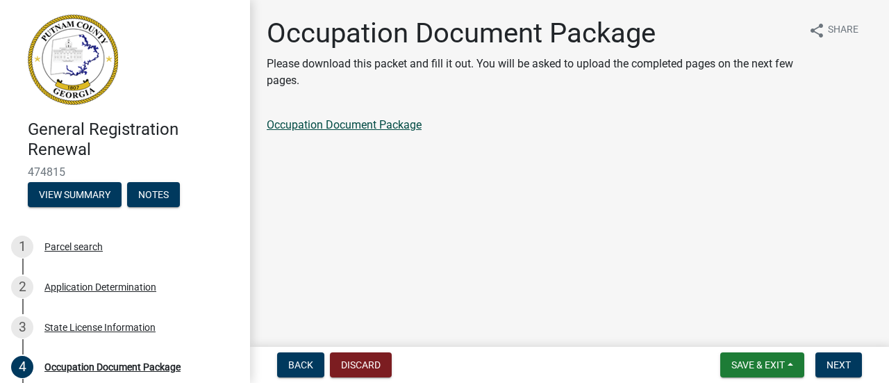
click at [345, 124] on link "Occupation Document Package" at bounding box center [344, 124] width 155 height 13
click at [829, 359] on span "Next" at bounding box center [838, 364] width 24 height 11
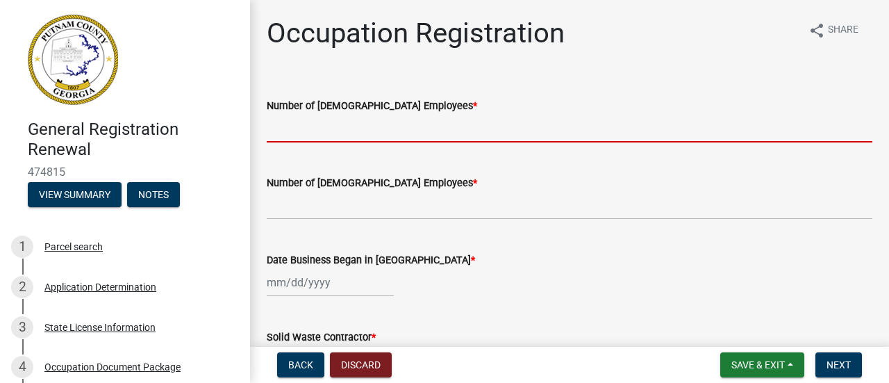
click at [400, 128] on input "text" at bounding box center [569, 128] width 605 height 28
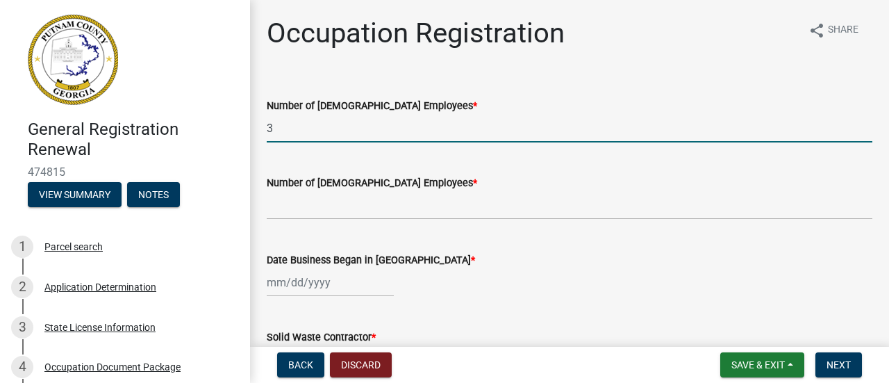
type input "3"
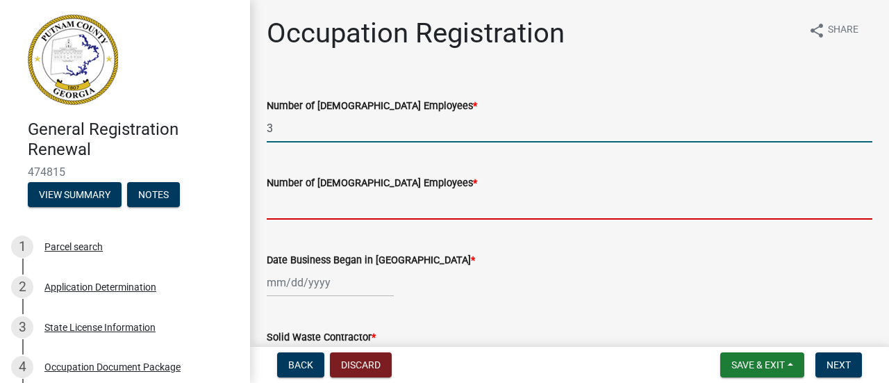
click at [374, 212] on input "text" at bounding box center [569, 205] width 605 height 28
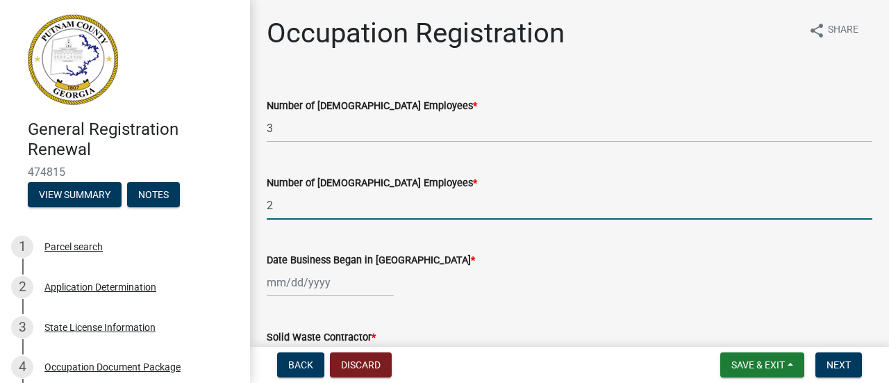
type input "2"
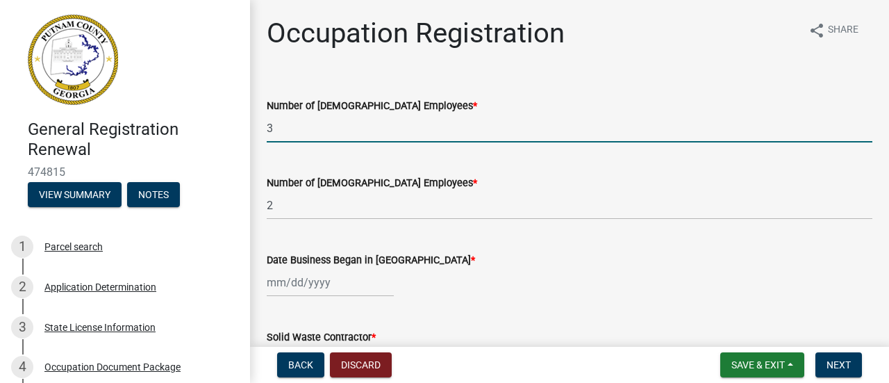
drag, startPoint x: 219, startPoint y: 149, endPoint x: 194, endPoint y: 156, distance: 25.1
click at [194, 156] on div "General Registration Renewal 474815 View Summary Notes 1 Parcel search 2 Applic…" at bounding box center [444, 191] width 889 height 383
type input "2"
select select "9"
select select "2025"
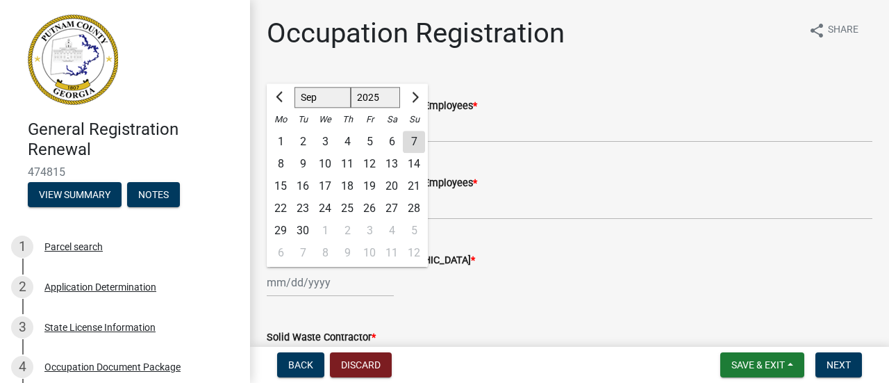
click at [272, 286] on input "Date Business Began in [GEOGRAPHIC_DATA] *" at bounding box center [330, 282] width 127 height 28
click at [285, 101] on button "Previous month" at bounding box center [280, 97] width 17 height 22
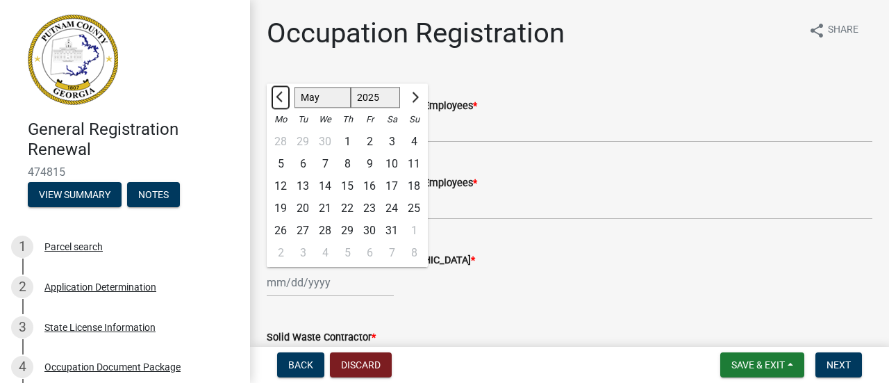
click at [285, 101] on button "Previous month" at bounding box center [280, 97] width 17 height 22
select select "4"
click at [396, 99] on select "1525 1526 1527 1528 1529 1530 1531 1532 1533 1534 1535 1536 1537 1538 1539 1540…" at bounding box center [376, 97] width 50 height 21
select select "2014"
click at [351, 87] on select "1525 1526 1527 1528 1529 1530 1531 1532 1533 1534 1535 1536 1537 1538 1539 1540…" at bounding box center [376, 97] width 50 height 21
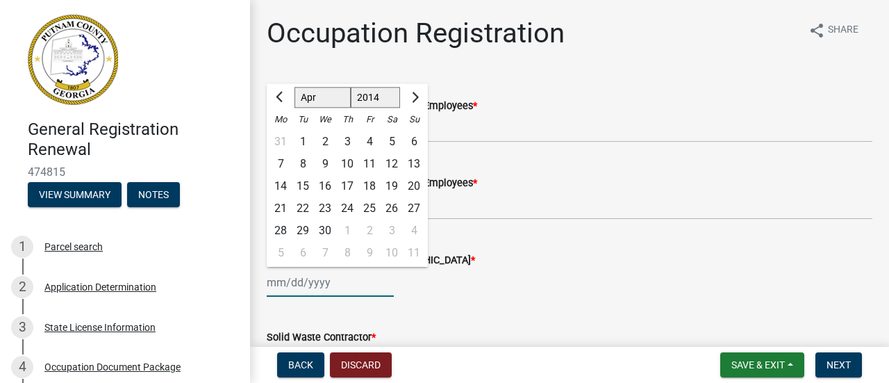
click at [302, 184] on div "15" at bounding box center [303, 186] width 22 height 22
type input "[DATE]"
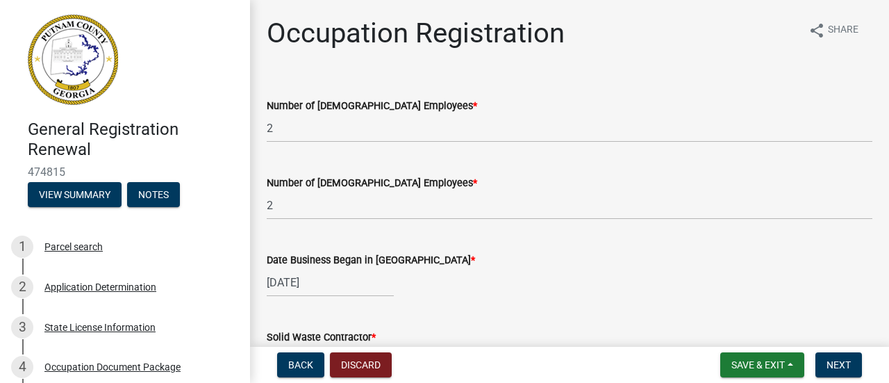
click at [517, 258] on div "Date Business Began in [GEOGRAPHIC_DATA] *" at bounding box center [569, 259] width 605 height 17
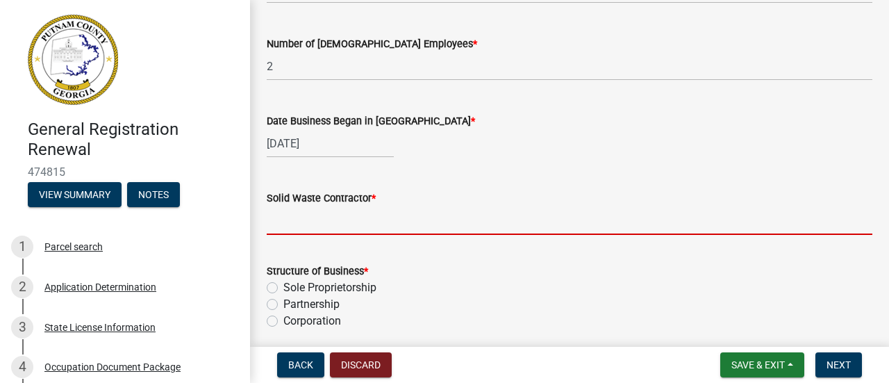
click at [376, 219] on input "Solid Waste Contractor *" at bounding box center [569, 220] width 605 height 28
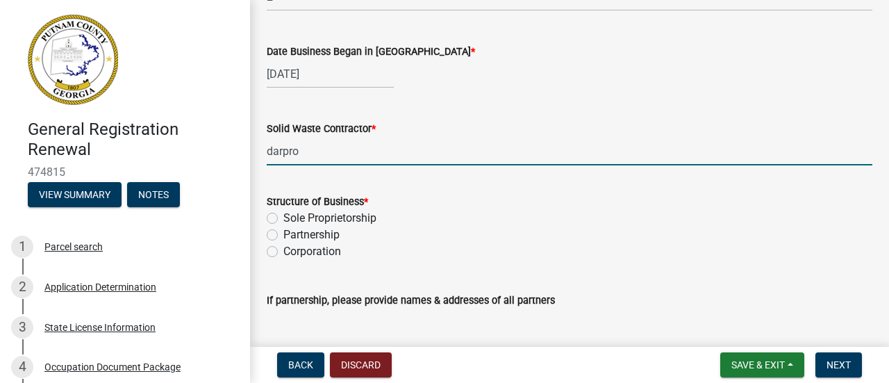
scroll to position [278, 0]
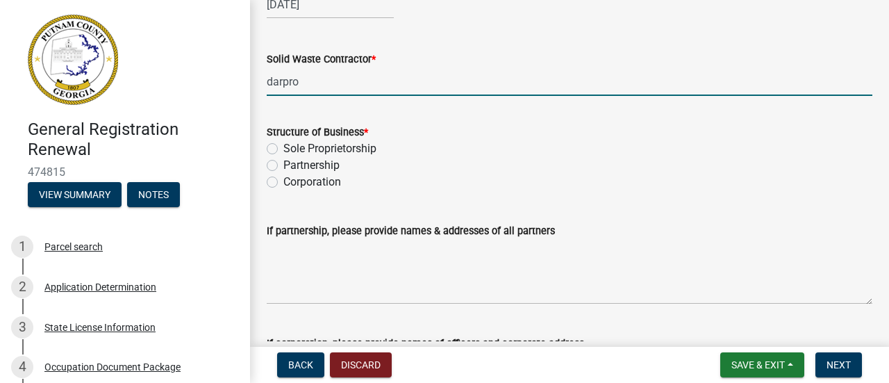
type input "darpro"
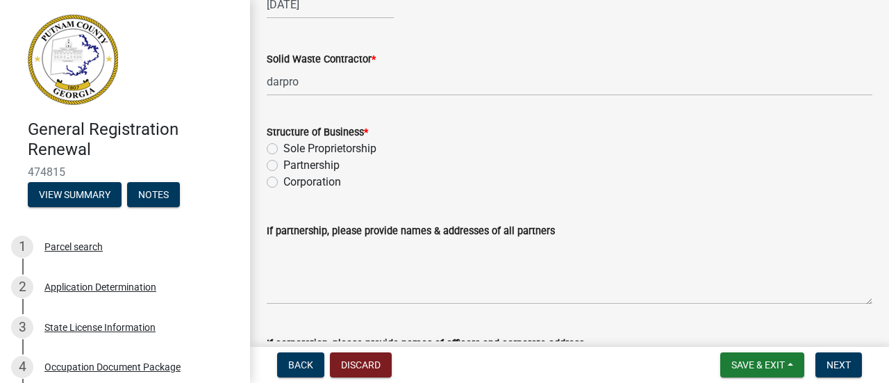
click at [283, 143] on label "Sole Proprietorship" at bounding box center [329, 148] width 93 height 17
click at [283, 143] on input "Sole Proprietorship" at bounding box center [287, 144] width 9 height 9
radio input "true"
click at [283, 166] on label "Partnership" at bounding box center [311, 165] width 56 height 17
click at [283, 166] on input "Partnership" at bounding box center [287, 161] width 9 height 9
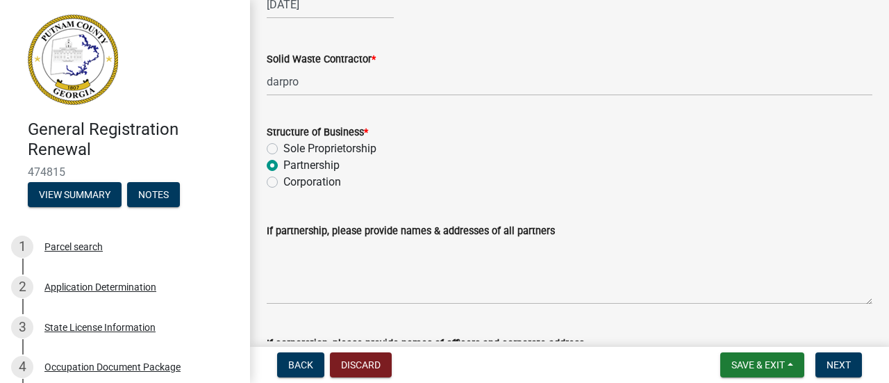
radio input "true"
click at [283, 149] on label "Sole Proprietorship" at bounding box center [329, 148] width 93 height 17
click at [283, 149] on input "Sole Proprietorship" at bounding box center [287, 144] width 9 height 9
radio input "true"
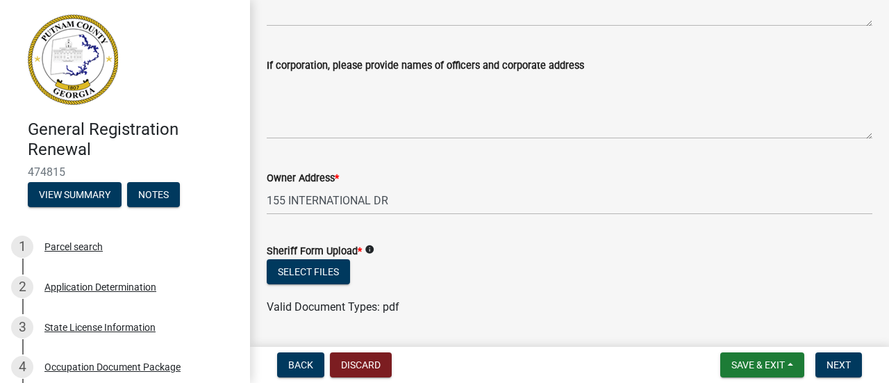
scroll to position [625, 0]
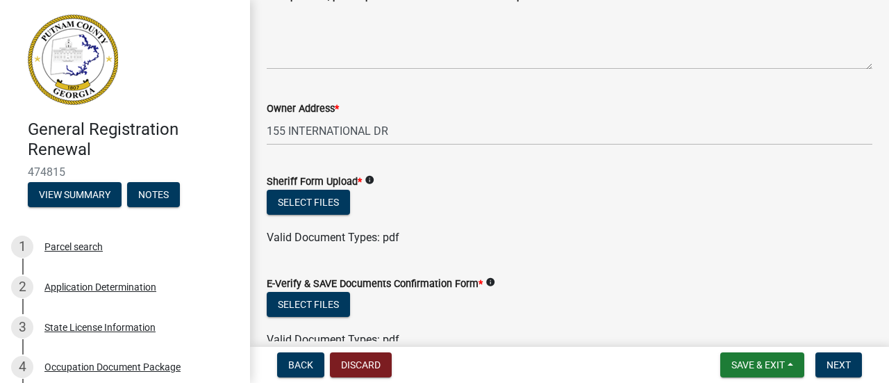
click at [372, 178] on icon "info" at bounding box center [369, 180] width 10 height 10
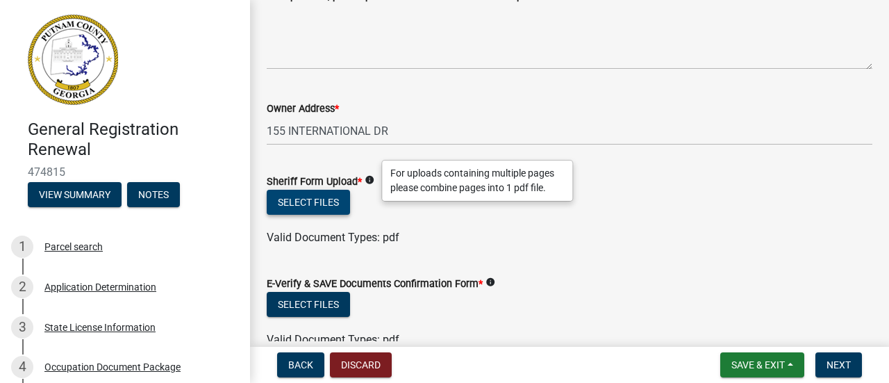
click at [342, 203] on button "Select files" at bounding box center [308, 202] width 83 height 25
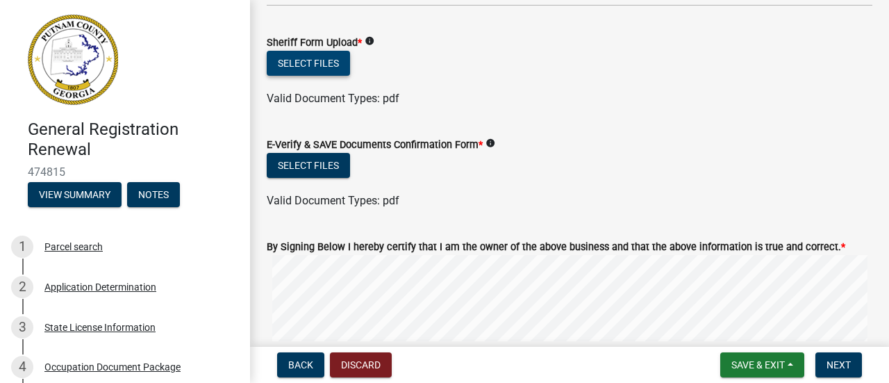
scroll to position [833, 0]
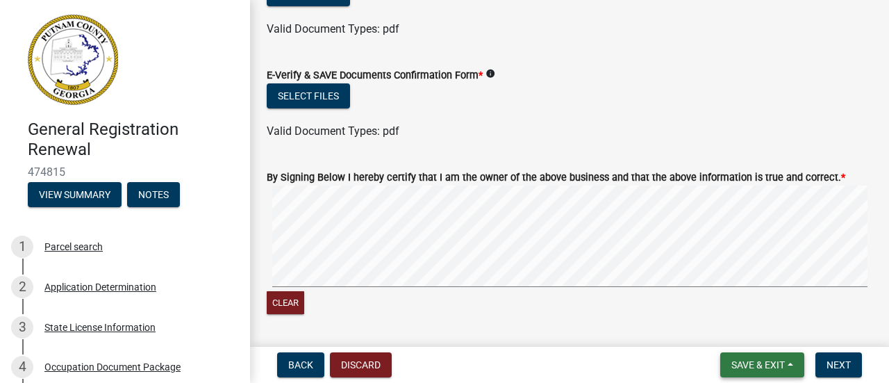
click at [760, 362] on span "Save & Exit" at bounding box center [757, 364] width 53 height 11
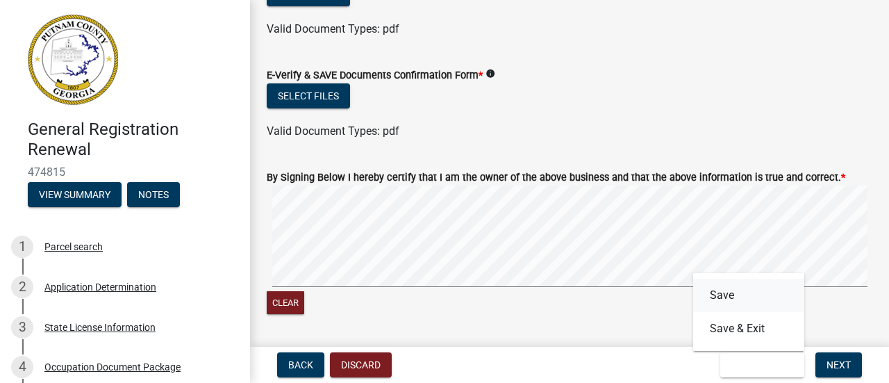
click at [714, 295] on button "Save" at bounding box center [748, 294] width 111 height 33
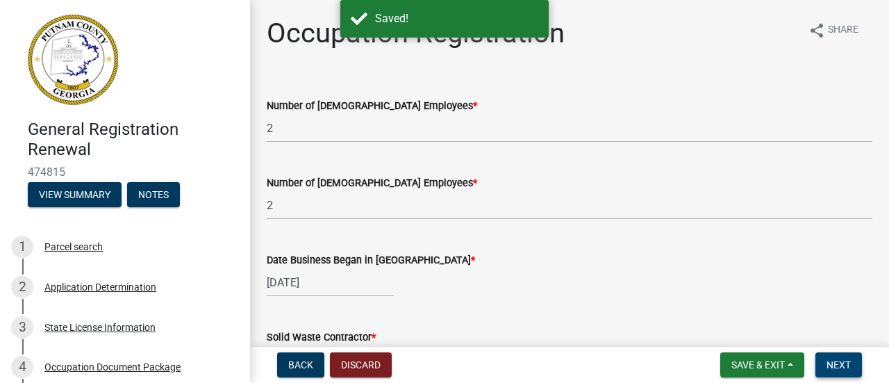
click at [846, 360] on span "Next" at bounding box center [838, 364] width 24 height 11
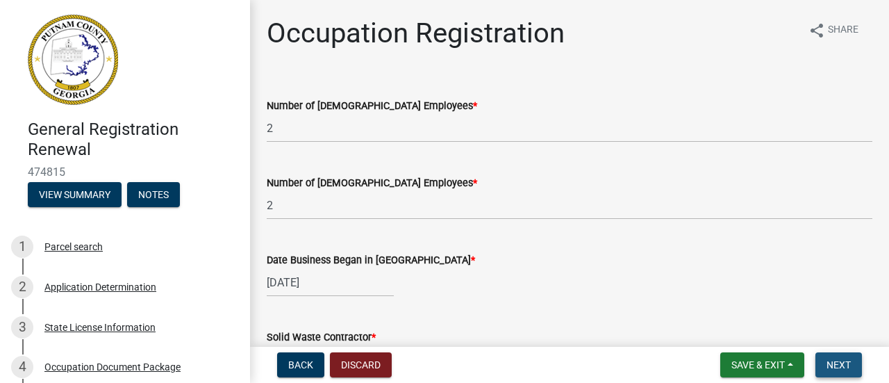
click at [847, 365] on span "Next" at bounding box center [838, 364] width 24 height 11
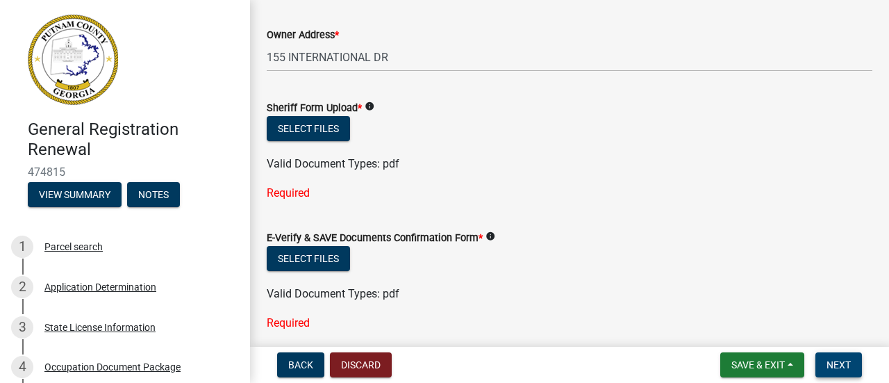
scroll to position [629, 0]
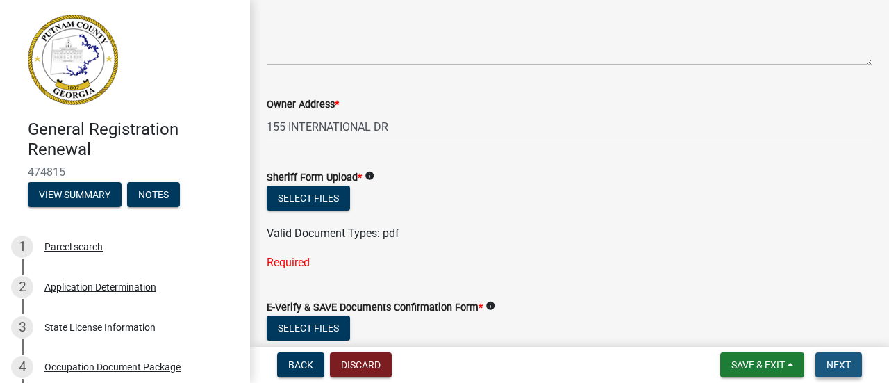
click at [833, 366] on span "Next" at bounding box center [838, 364] width 24 height 11
click at [832, 364] on span "Next" at bounding box center [838, 364] width 24 height 11
click at [832, 363] on span "Next" at bounding box center [838, 364] width 24 height 11
click at [831, 363] on span "Next" at bounding box center [838, 364] width 24 height 11
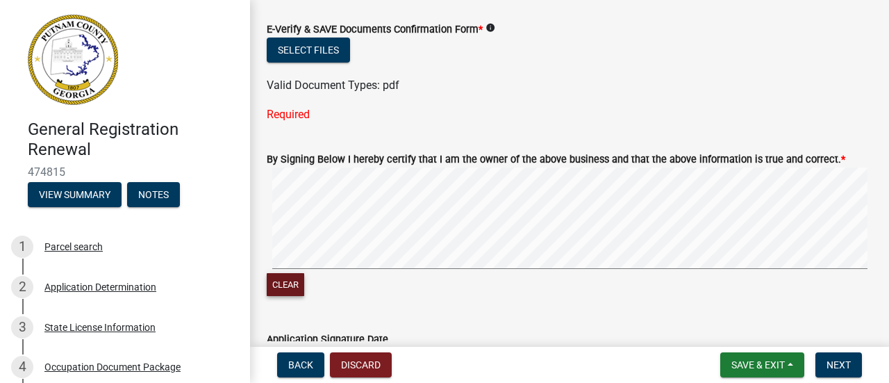
click at [274, 287] on button "Clear" at bounding box center [285, 284] width 37 height 23
click at [419, 283] on div "Clear" at bounding box center [569, 232] width 605 height 131
click at [286, 286] on button "Clear" at bounding box center [285, 284] width 37 height 23
click at [477, 278] on div "Clear" at bounding box center [569, 232] width 605 height 131
drag, startPoint x: 844, startPoint y: 371, endPoint x: 835, endPoint y: 374, distance: 10.1
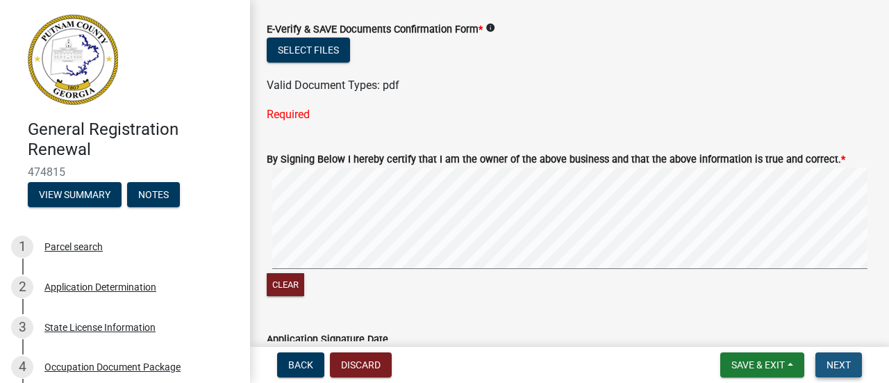
click at [844, 371] on button "Next" at bounding box center [838, 364] width 47 height 25
click at [839, 372] on button "Next" at bounding box center [838, 364] width 47 height 25
drag, startPoint x: 837, startPoint y: 369, endPoint x: 833, endPoint y: 360, distance: 9.0
click at [833, 360] on button "Next" at bounding box center [838, 364] width 47 height 25
click at [833, 360] on span "Next" at bounding box center [838, 364] width 24 height 11
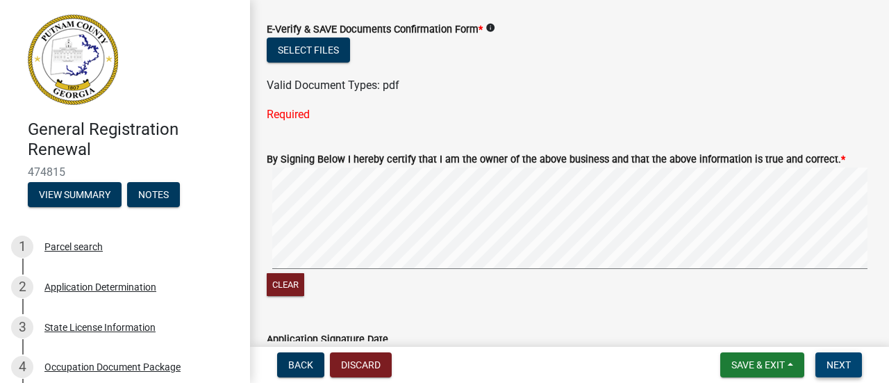
click at [833, 360] on span "Next" at bounding box center [838, 364] width 24 height 11
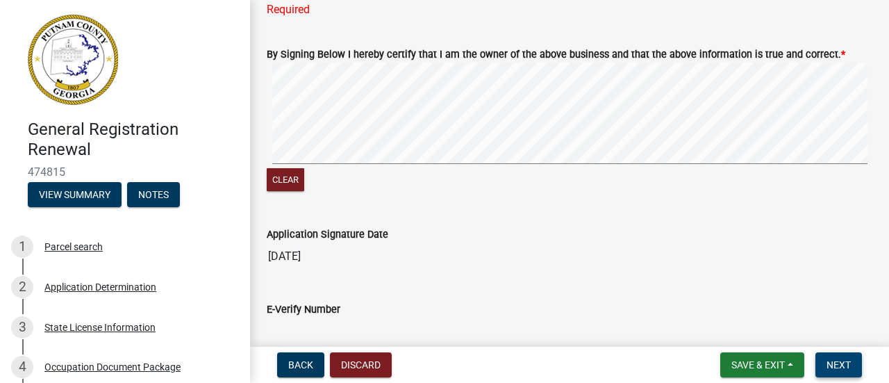
scroll to position [1115, 0]
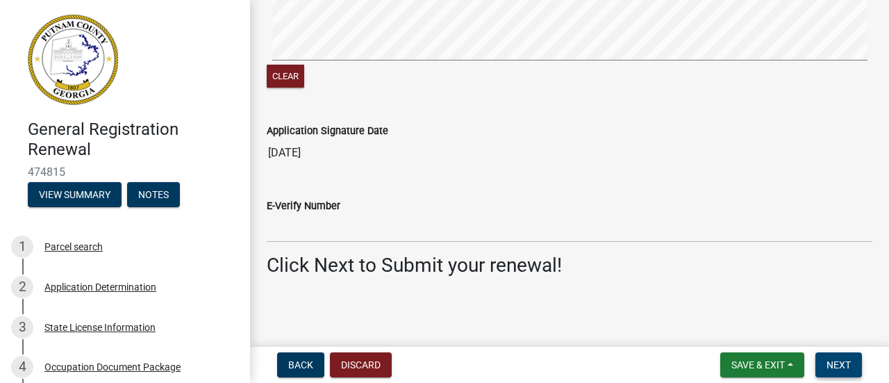
click at [830, 359] on span "Next" at bounding box center [838, 364] width 24 height 11
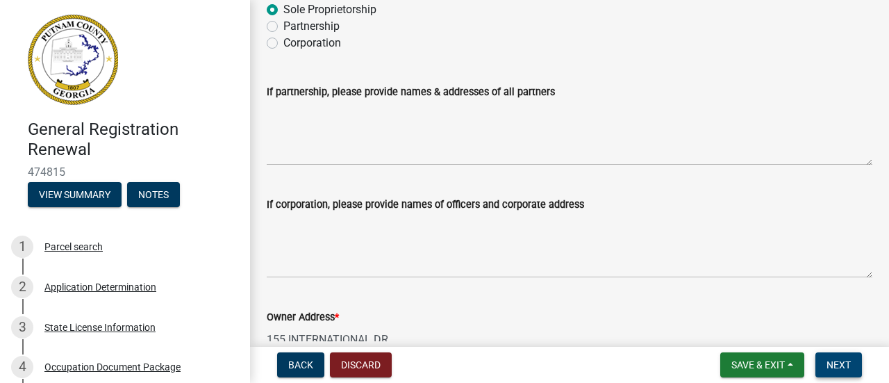
scroll to position [764, 0]
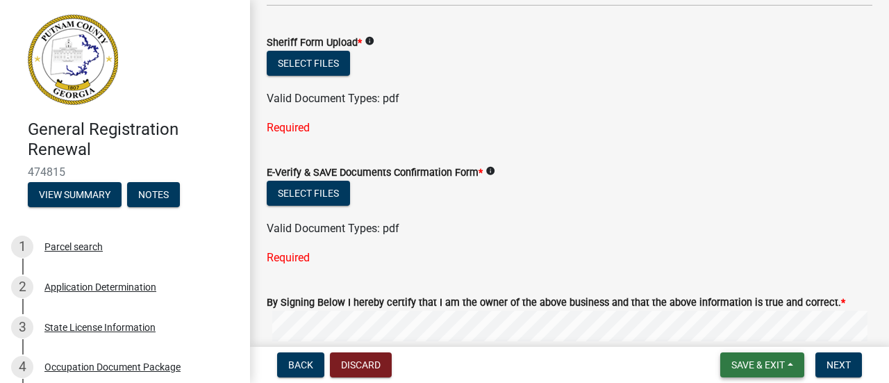
click at [771, 368] on span "Save & Exit" at bounding box center [757, 364] width 53 height 11
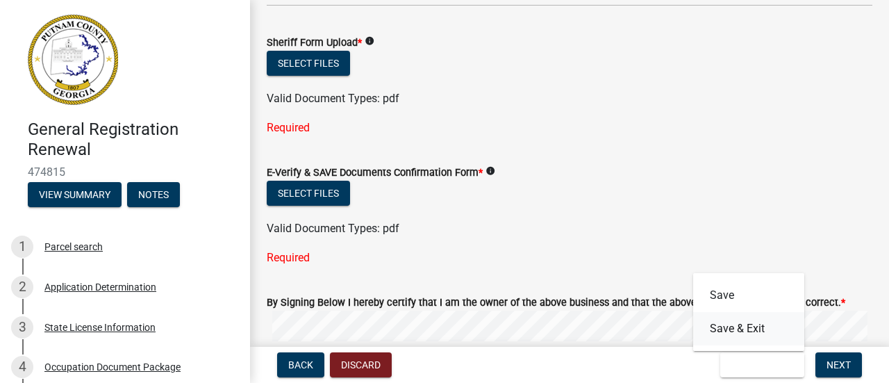
click at [766, 330] on button "Save & Exit" at bounding box center [748, 328] width 111 height 33
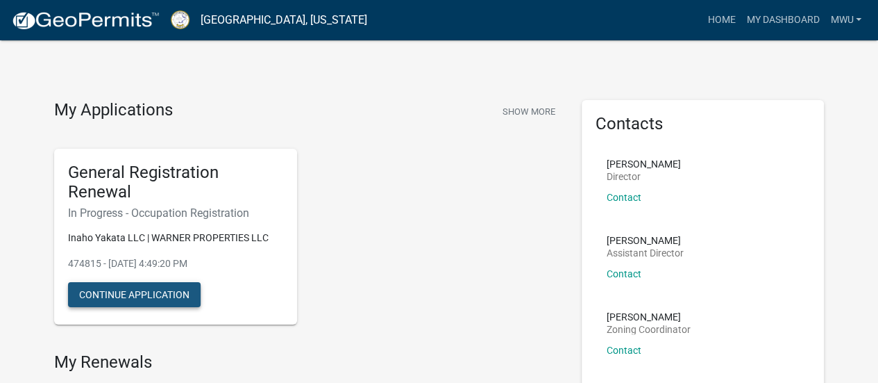
click at [151, 294] on button "Continue Application" at bounding box center [134, 294] width 133 height 25
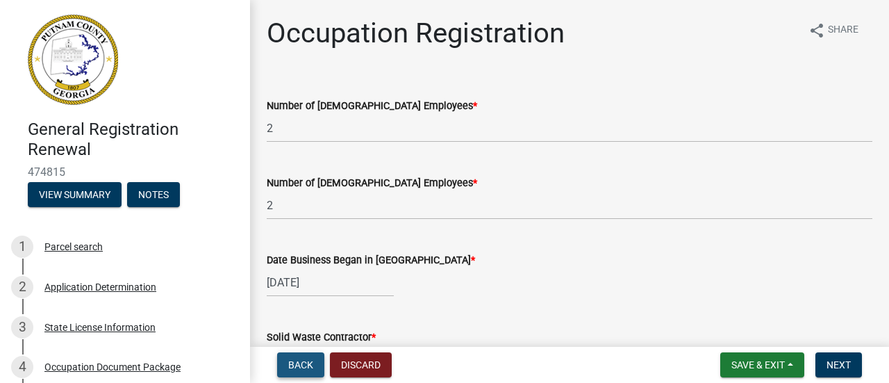
click at [292, 367] on span "Back" at bounding box center [300, 364] width 25 height 11
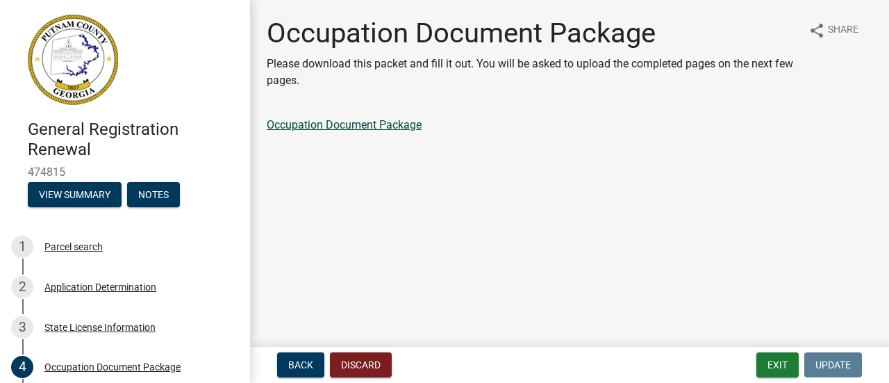
click at [392, 130] on link "Occupation Document Package" at bounding box center [344, 124] width 155 height 13
click at [414, 123] on link "Occupation Document Package" at bounding box center [344, 124] width 155 height 13
click at [765, 363] on button "Exit" at bounding box center [777, 364] width 42 height 25
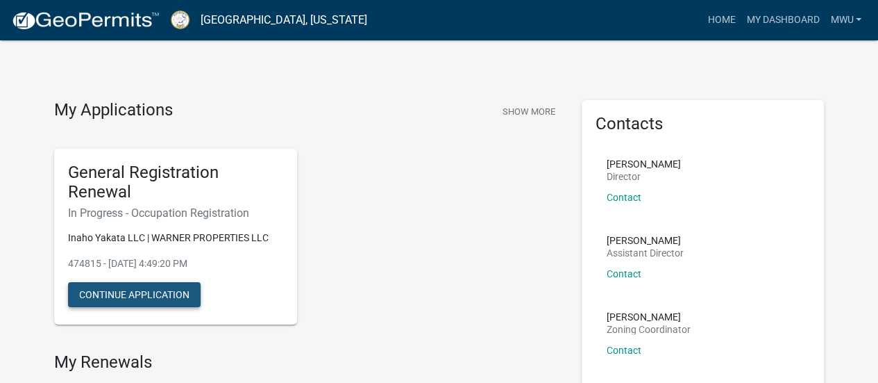
click at [119, 298] on button "Continue Application" at bounding box center [134, 294] width 133 height 25
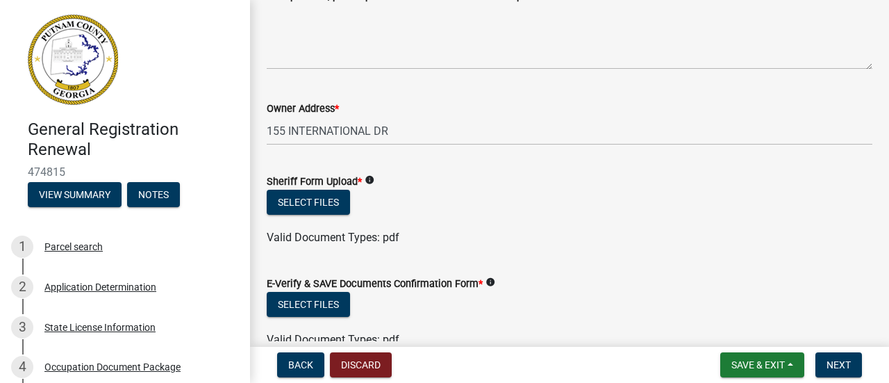
scroll to position [764, 0]
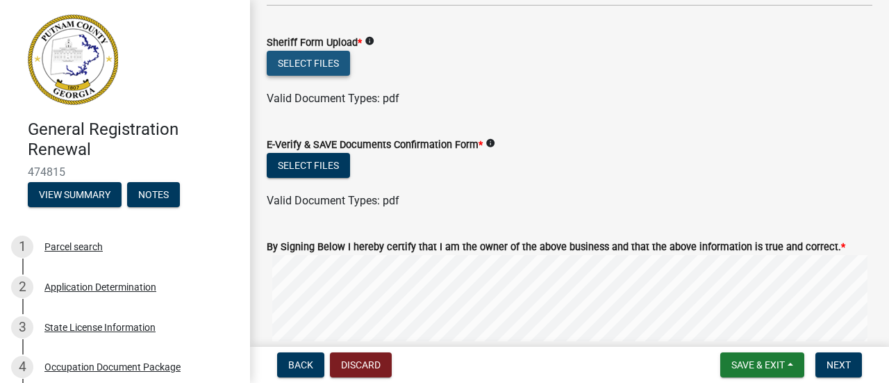
click at [335, 67] on button "Select files" at bounding box center [308, 63] width 83 height 25
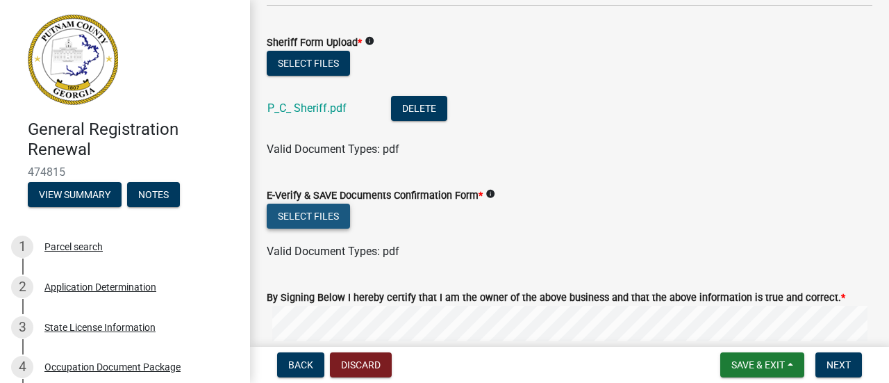
click at [332, 221] on button "Select files" at bounding box center [308, 215] width 83 height 25
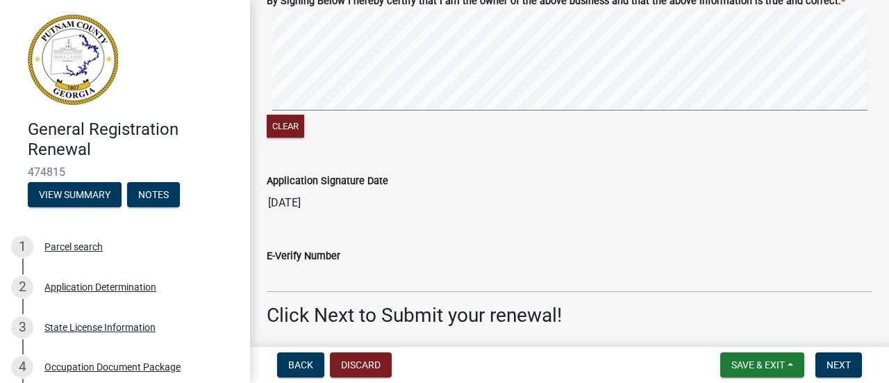
scroll to position [1161, 0]
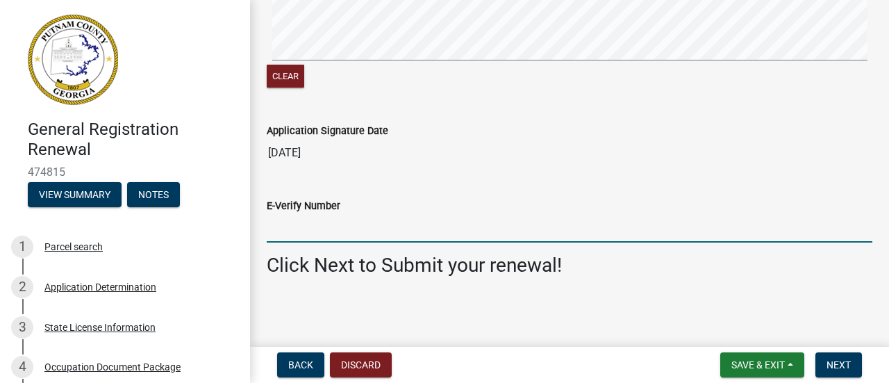
click at [332, 223] on input "E-Verify Number" at bounding box center [569, 228] width 605 height 28
click at [850, 361] on span "Next" at bounding box center [838, 364] width 24 height 11
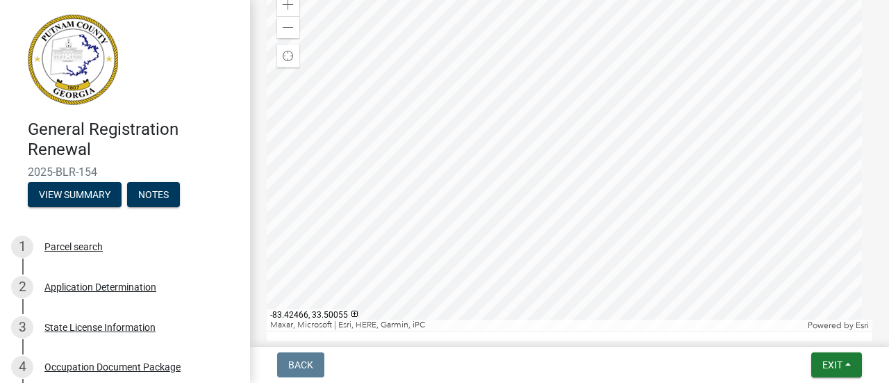
scroll to position [0, 0]
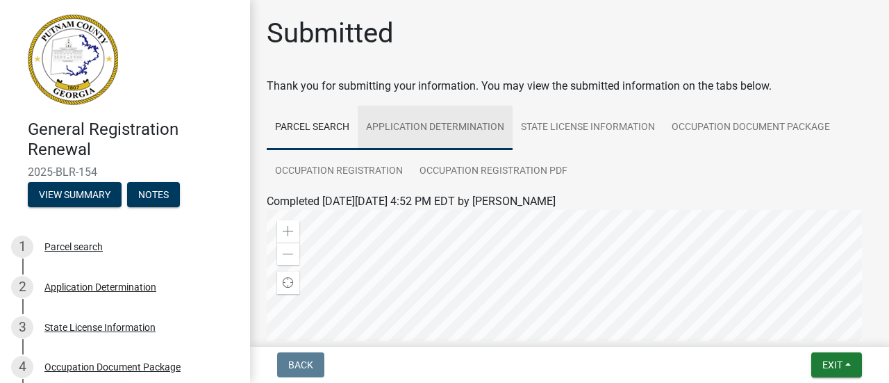
click at [454, 123] on link "Application Determination" at bounding box center [435, 128] width 155 height 44
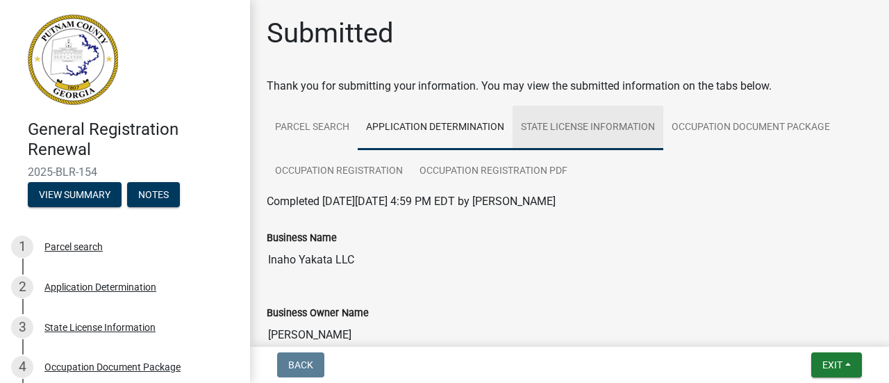
click at [620, 127] on link "State License Information" at bounding box center [587, 128] width 151 height 44
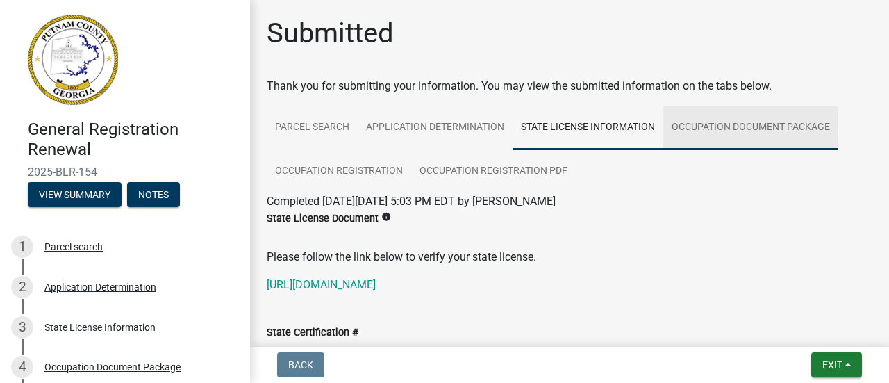
click at [739, 126] on link "Occupation Document Package" at bounding box center [750, 128] width 175 height 44
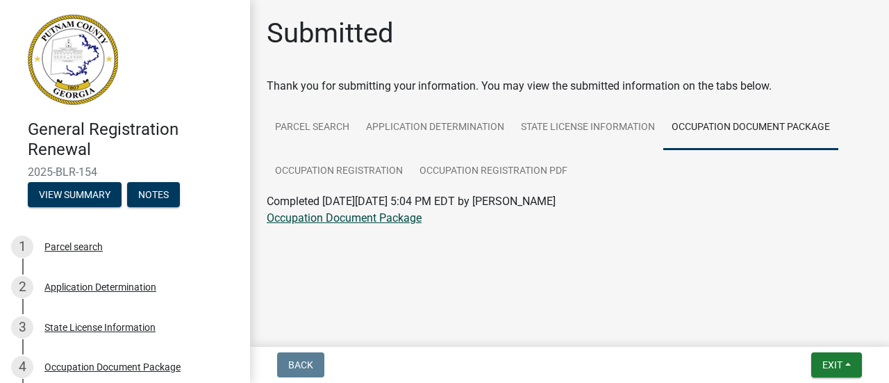
click at [358, 221] on link "Occupation Document Package" at bounding box center [344, 217] width 155 height 13
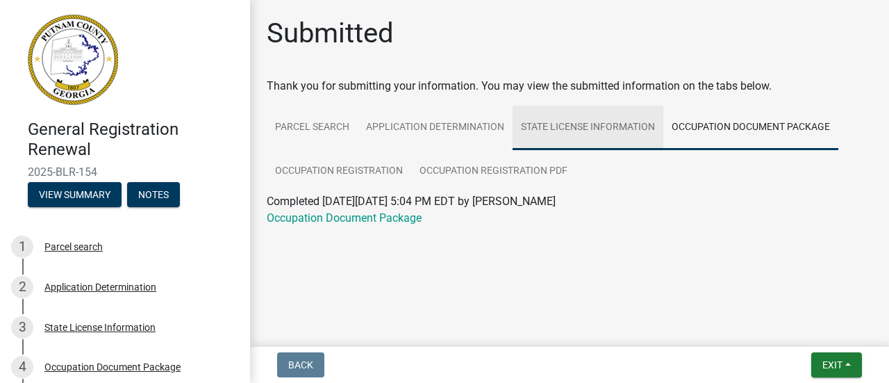
click at [600, 116] on link "State License Information" at bounding box center [587, 128] width 151 height 44
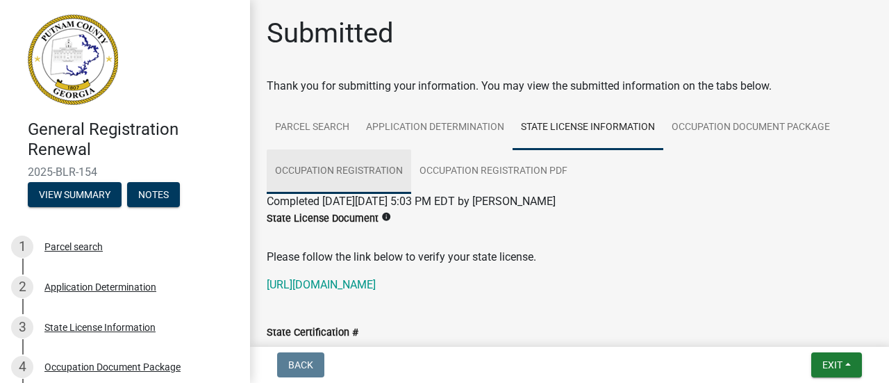
click at [371, 167] on link "Occupation Registration" at bounding box center [339, 171] width 144 height 44
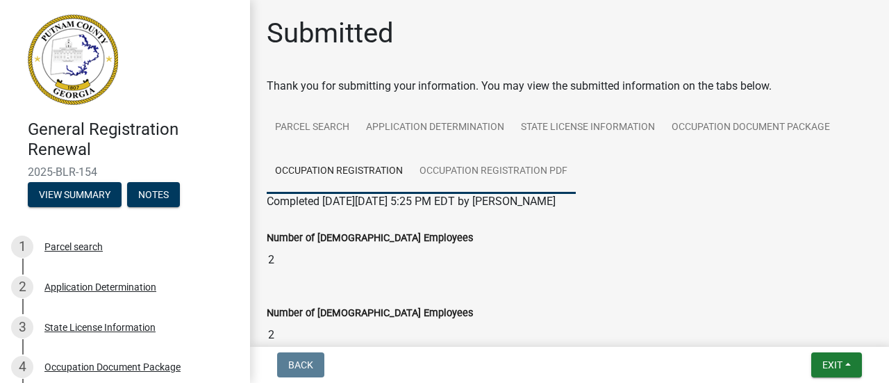
click at [460, 169] on link "Occupation Registration PDF" at bounding box center [493, 171] width 165 height 44
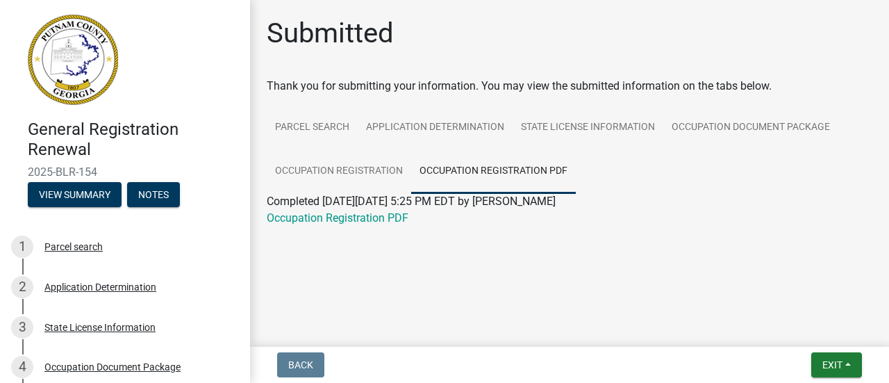
click at [383, 226] on div "Occupation Registration PDF" at bounding box center [569, 218] width 626 height 17
click at [386, 219] on link "Occupation Registration PDF" at bounding box center [338, 217] width 142 height 13
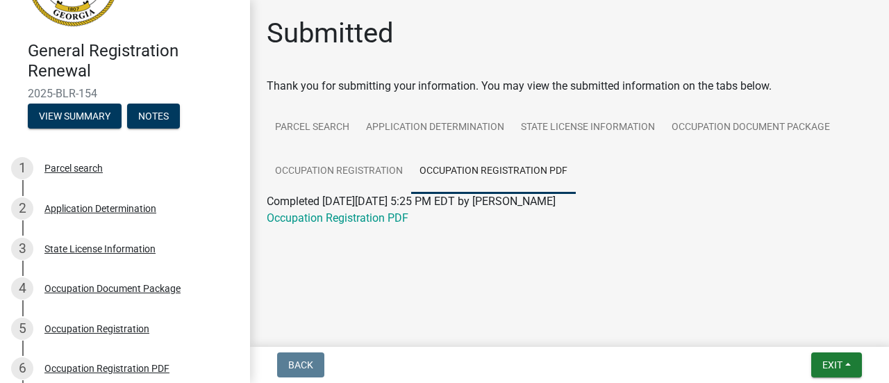
scroll to position [92, 0]
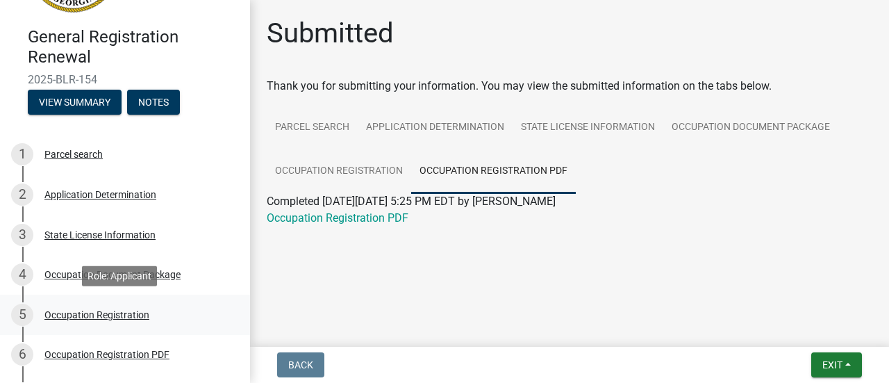
click at [128, 315] on div "Occupation Registration" at bounding box center [96, 315] width 105 height 10
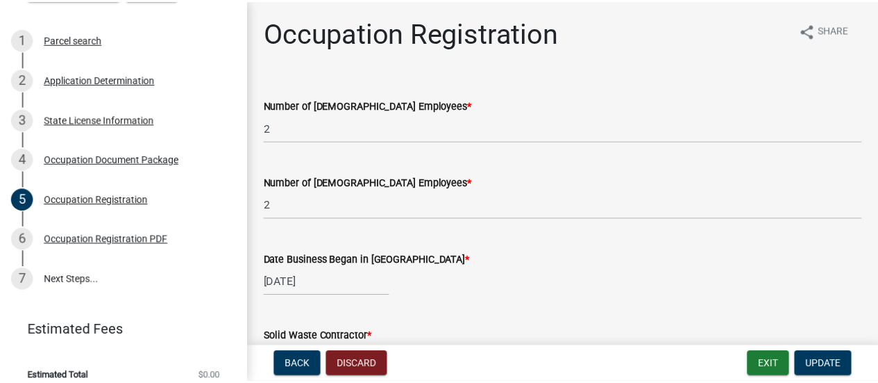
scroll to position [221, 0]
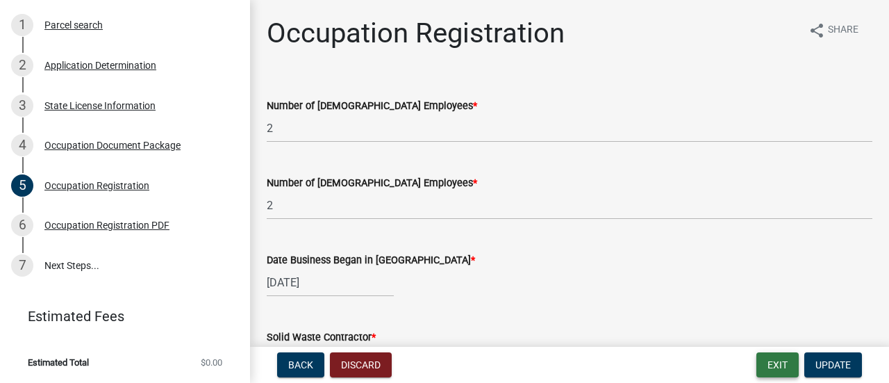
click at [763, 362] on button "Exit" at bounding box center [777, 364] width 42 height 25
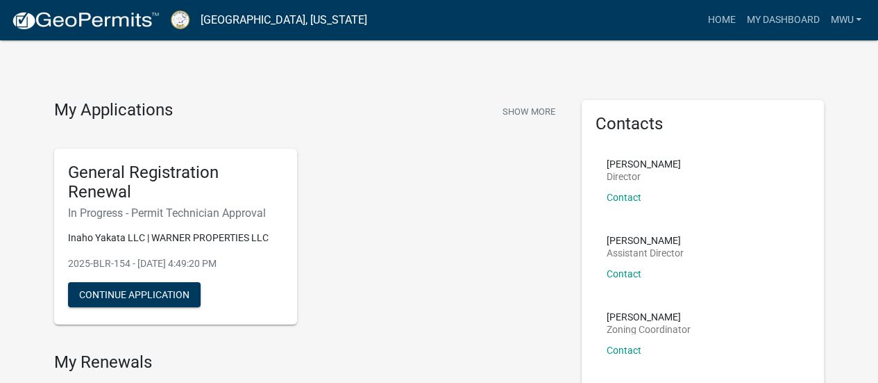
click at [763, 362] on li "[PERSON_NAME] Zoning Coordinator Contact" at bounding box center [703, 339] width 215 height 76
